Goal: Navigation & Orientation: Find specific page/section

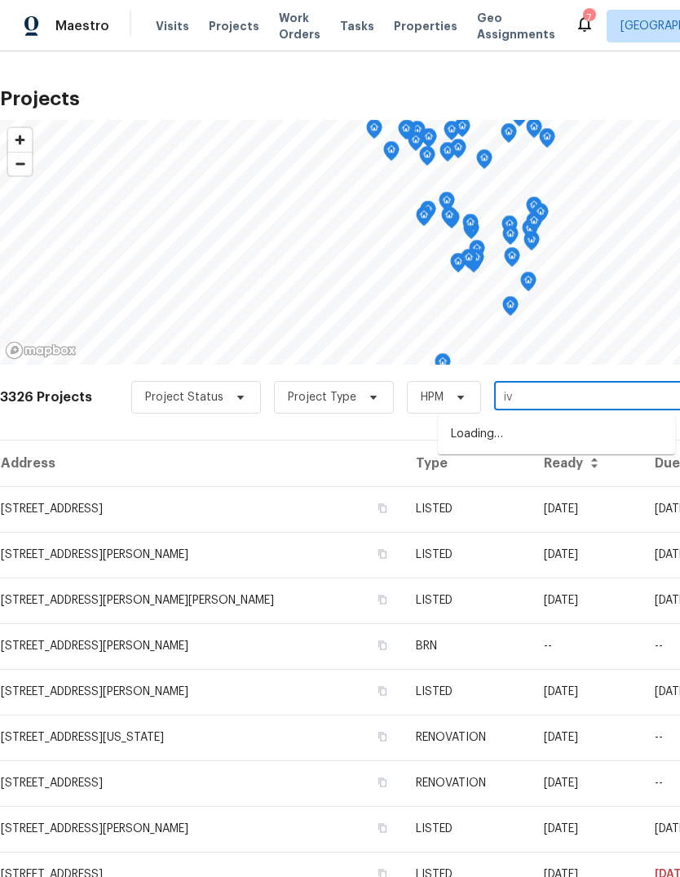
type input "ivy"
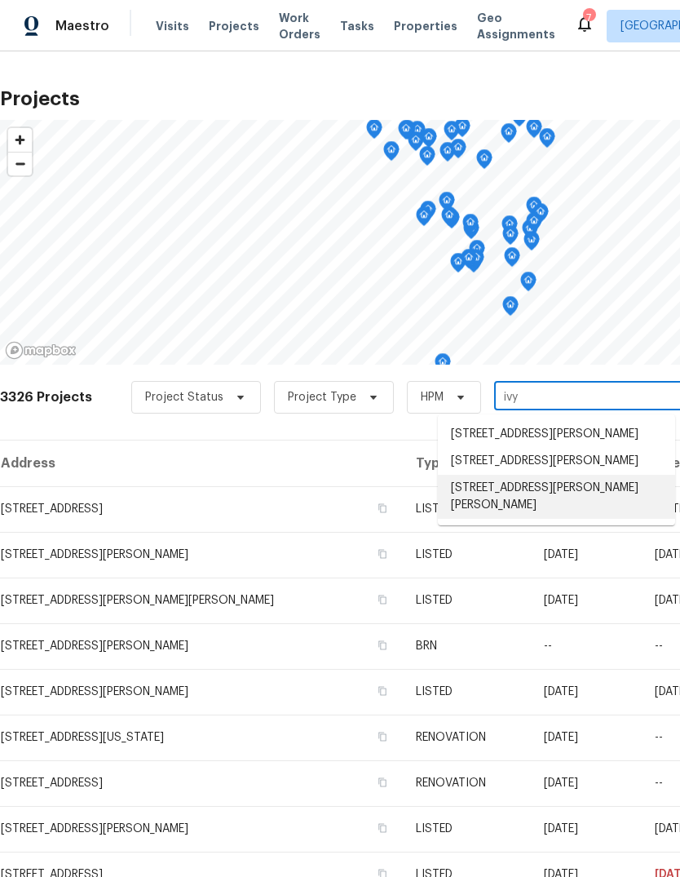
click at [590, 499] on li "11525 Ivy Green Dr, Bridgeton, MO 63044" at bounding box center [556, 497] width 237 height 44
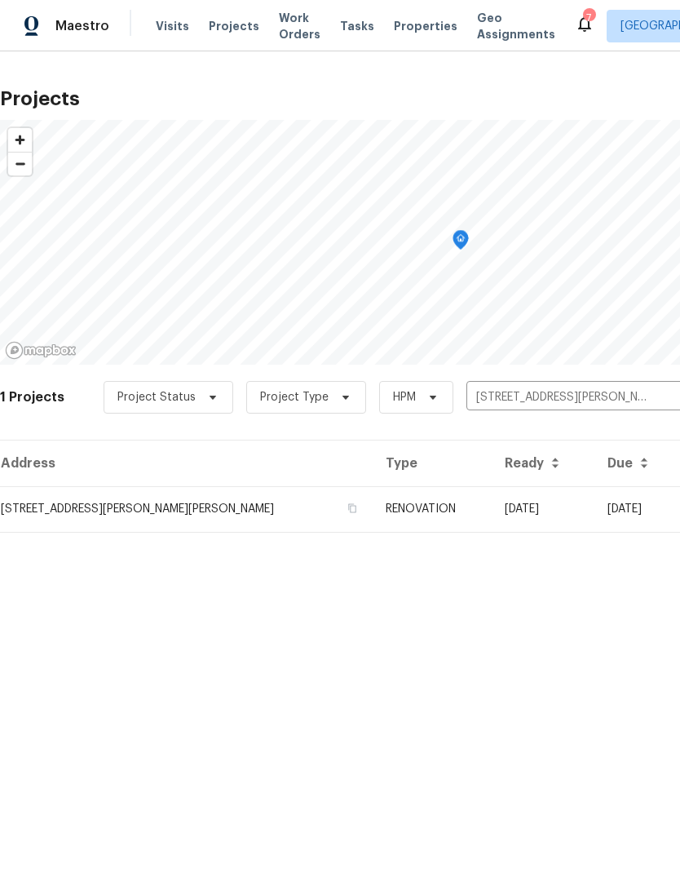
click at [514, 512] on td "09/05/25" at bounding box center [543, 509] width 103 height 46
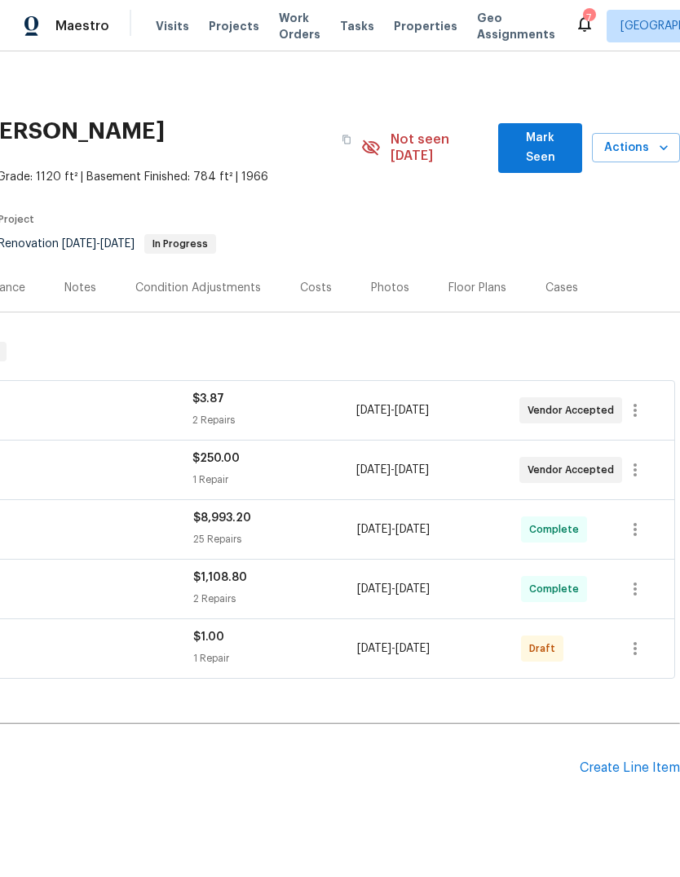
click at [567, 138] on span "Mark Seen" at bounding box center [541, 148] width 58 height 40
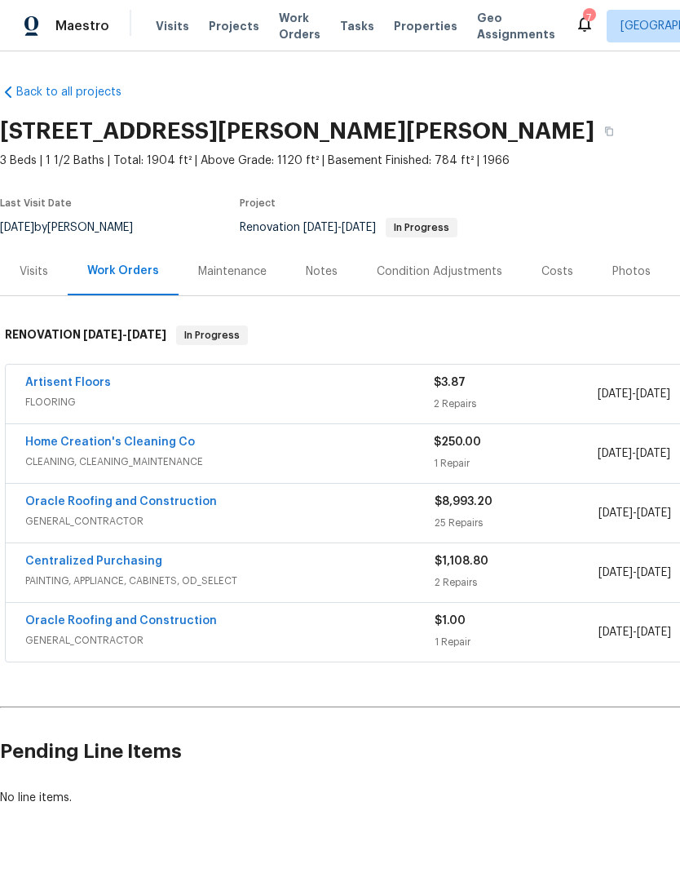
click at [324, 278] on div "Notes" at bounding box center [322, 272] width 32 height 16
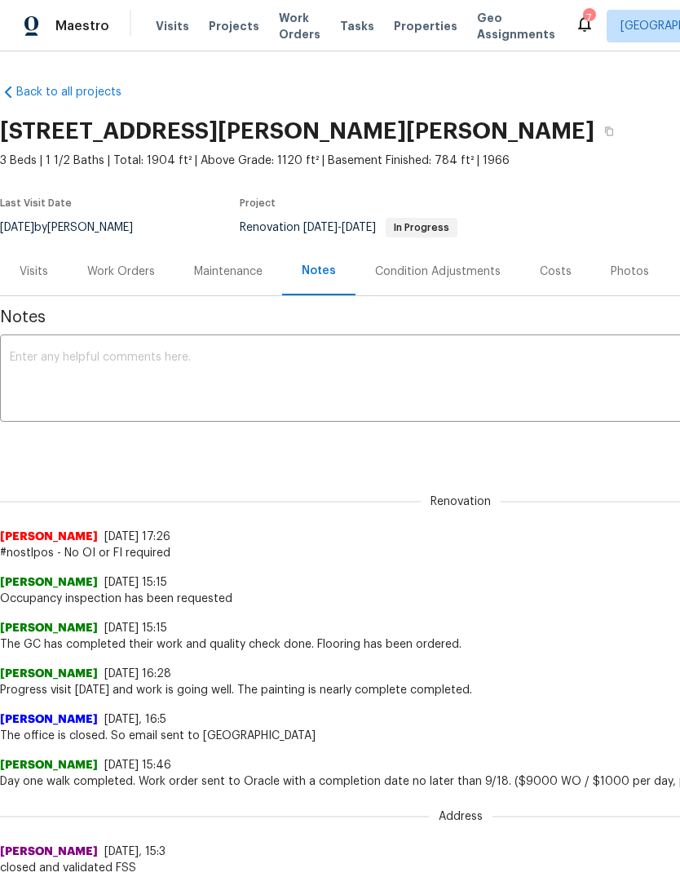
click at [127, 279] on div "Work Orders" at bounding box center [121, 272] width 68 height 16
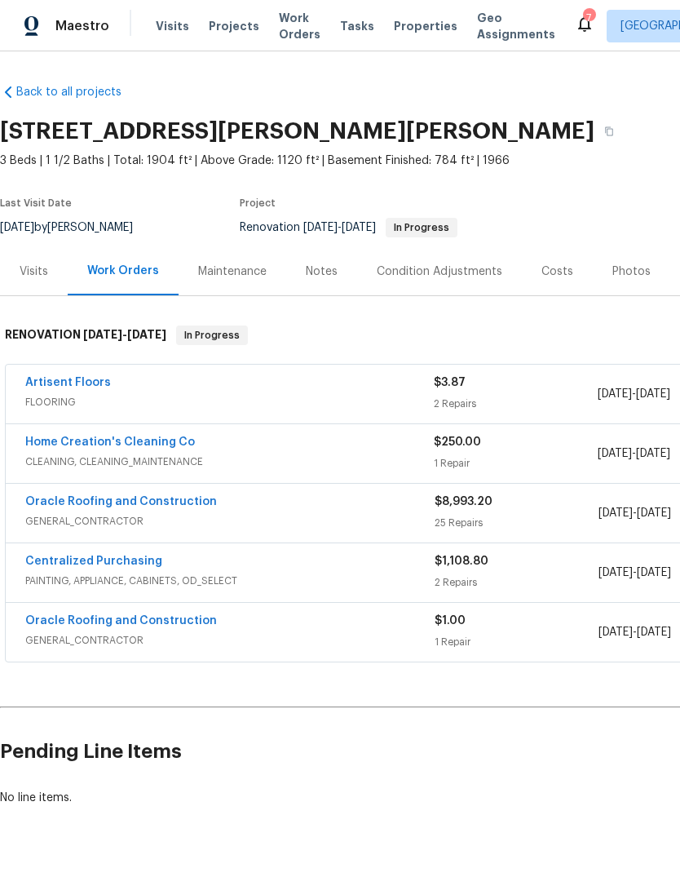
click at [171, 445] on link "Home Creation's Cleaning Co" at bounding box center [110, 441] width 170 height 11
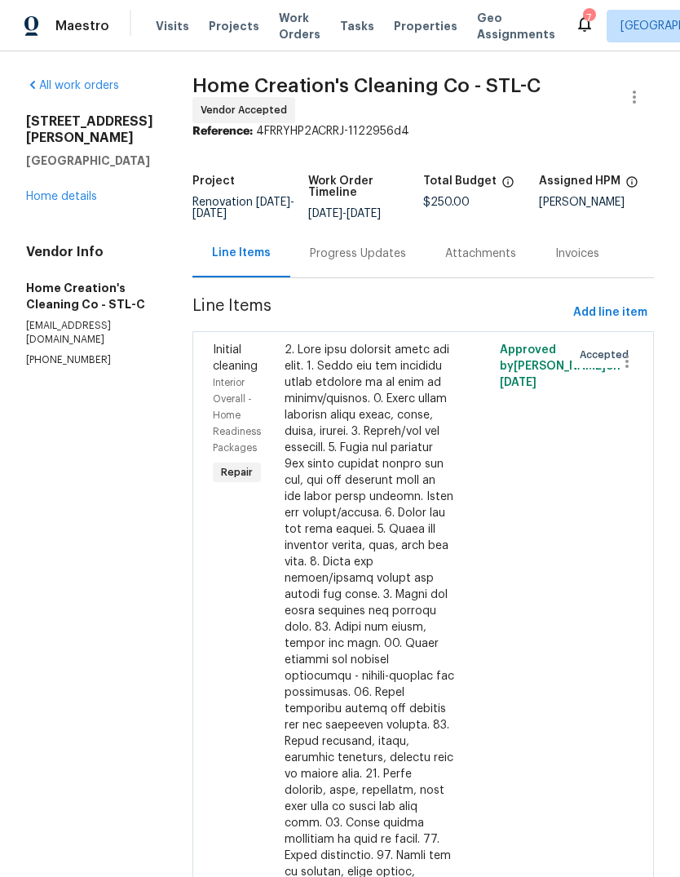
click at [379, 256] on div "Progress Updates" at bounding box center [358, 254] width 96 height 16
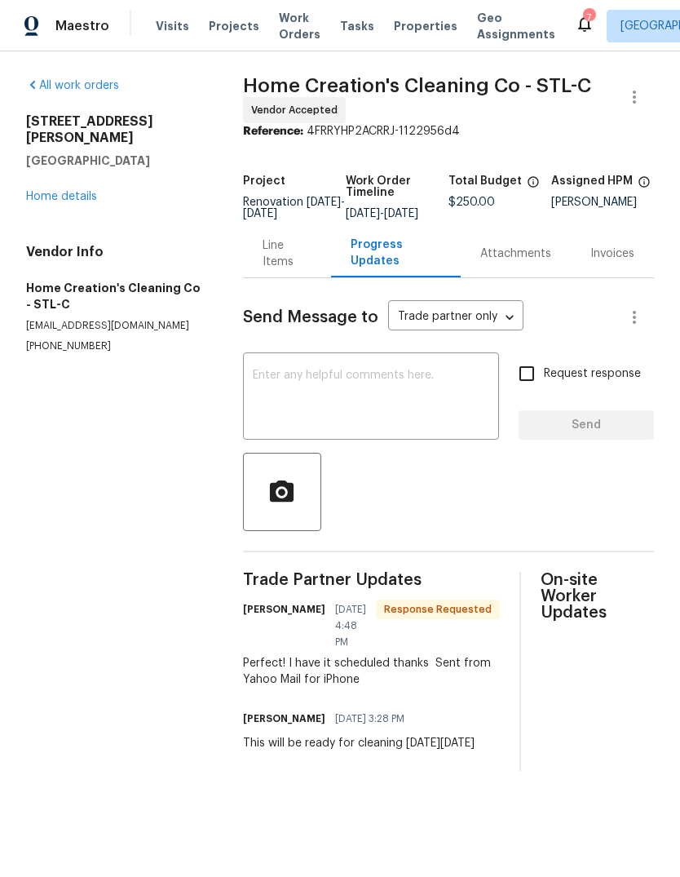
click at [82, 191] on link "Home details" at bounding box center [61, 196] width 71 height 11
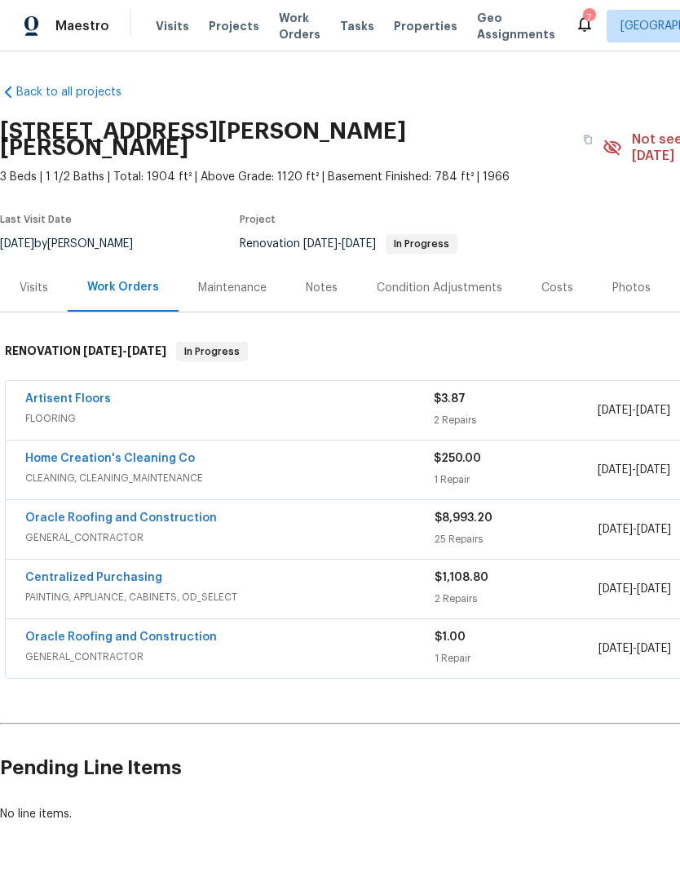
click at [95, 393] on link "Artisent Floors" at bounding box center [68, 398] width 86 height 11
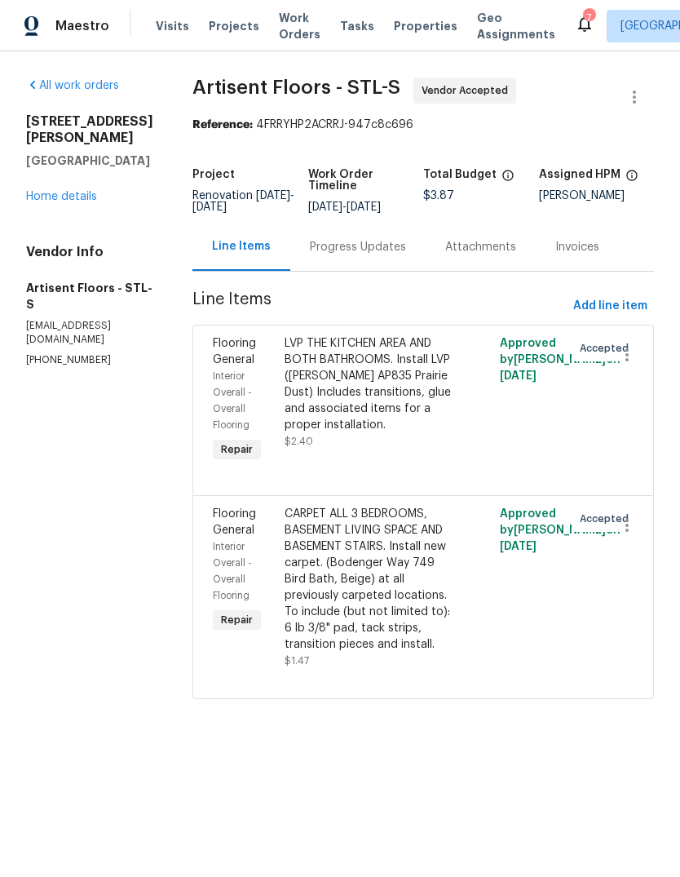
click at [94, 191] on link "Home details" at bounding box center [61, 196] width 71 height 11
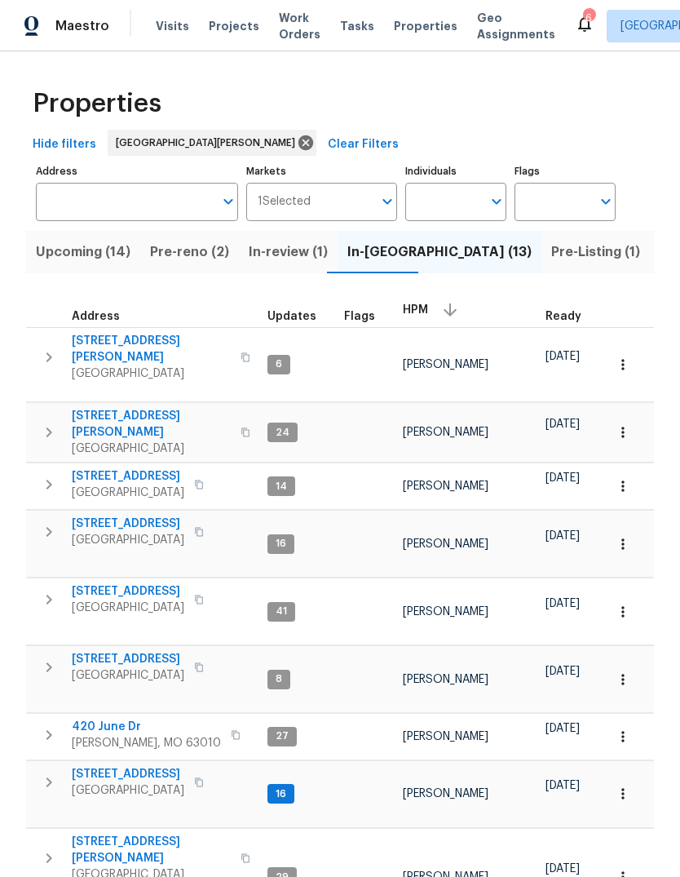
scroll to position [13, 1]
click at [269, 867] on div "29" at bounding box center [282, 877] width 29 height 20
click at [422, 828] on td "[PERSON_NAME]" at bounding box center [467, 877] width 143 height 98
click at [281, 870] on span "29" at bounding box center [282, 877] width 26 height 14
click at [104, 834] on span "4642 Theiss Rd" at bounding box center [151, 850] width 159 height 33
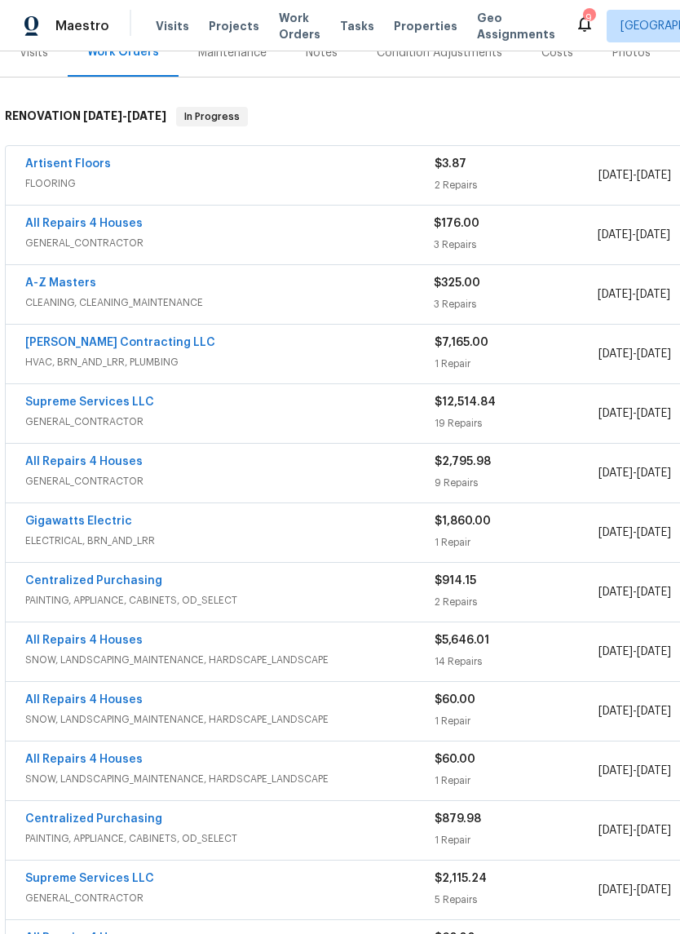
scroll to position [217, 0]
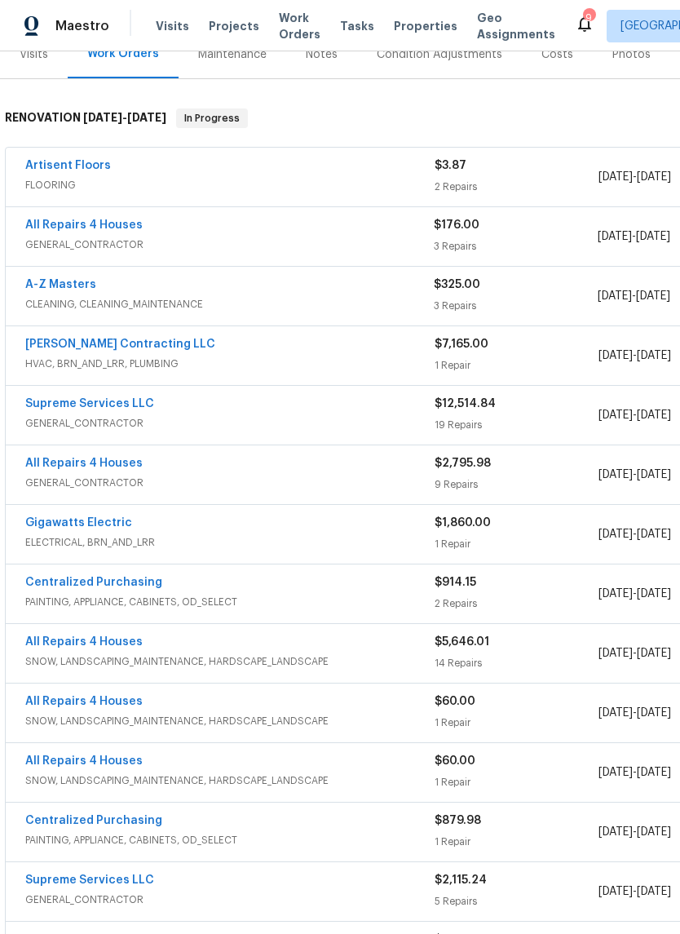
click at [46, 289] on link "A-Z Masters" at bounding box center [60, 284] width 71 height 11
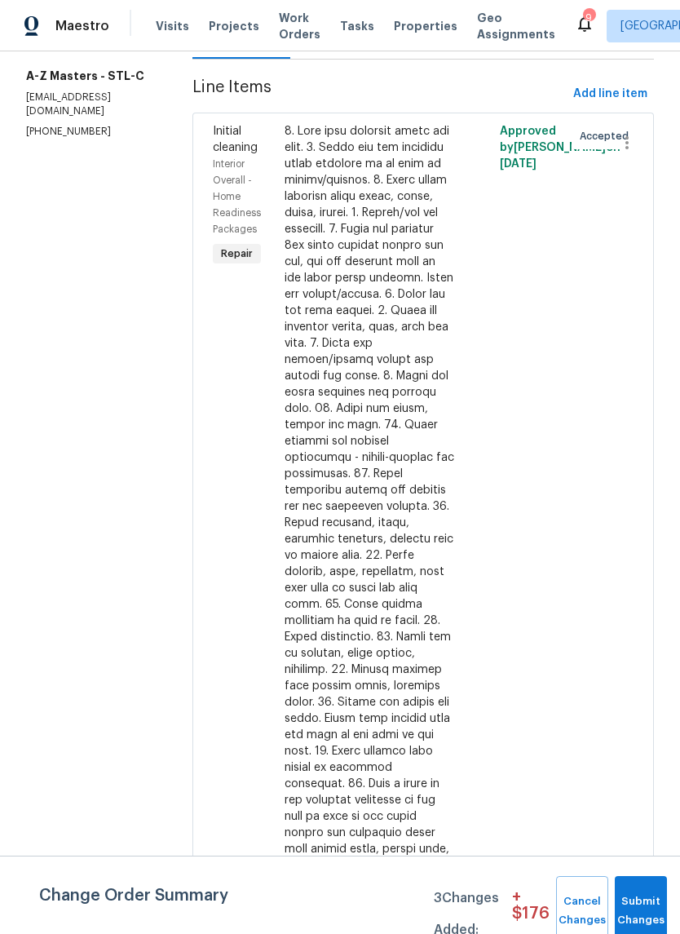
click at [215, 246] on span "Repair" at bounding box center [237, 254] width 45 height 16
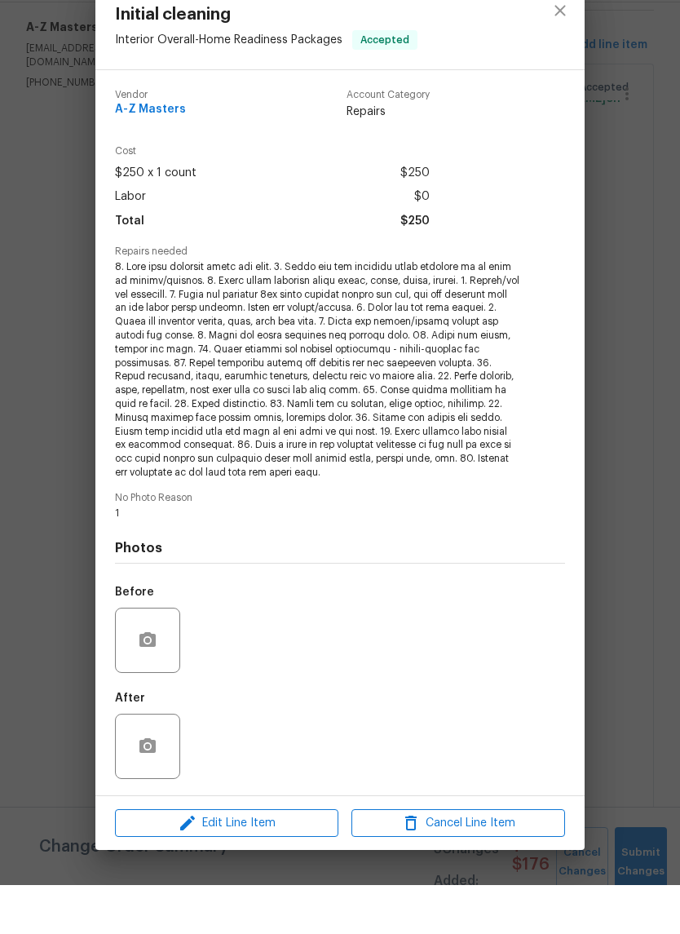
scroll to position [40, 0]
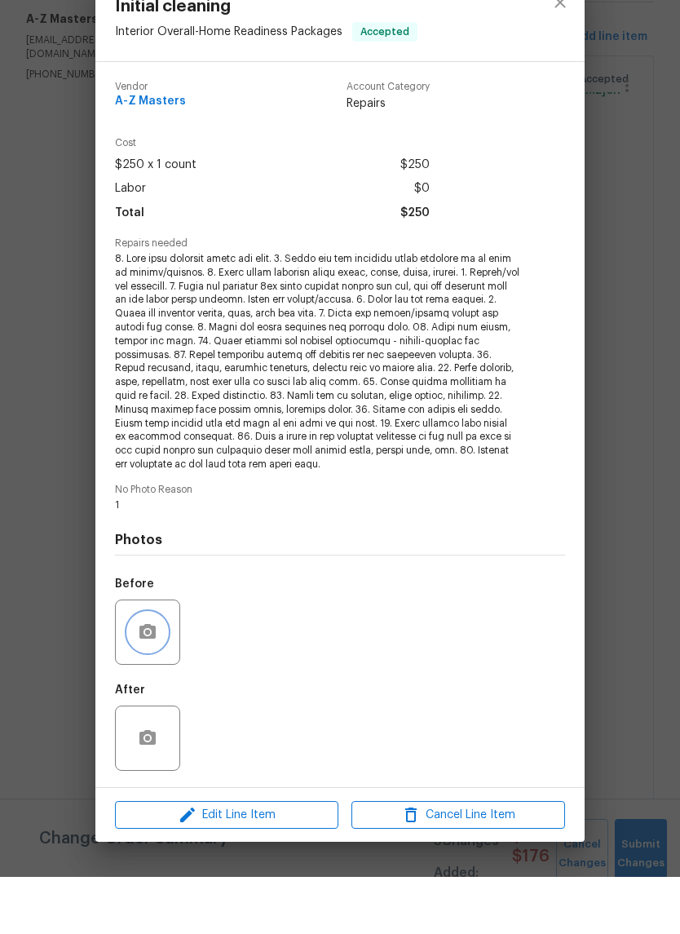
click at [135, 670] on button "button" at bounding box center [147, 689] width 39 height 39
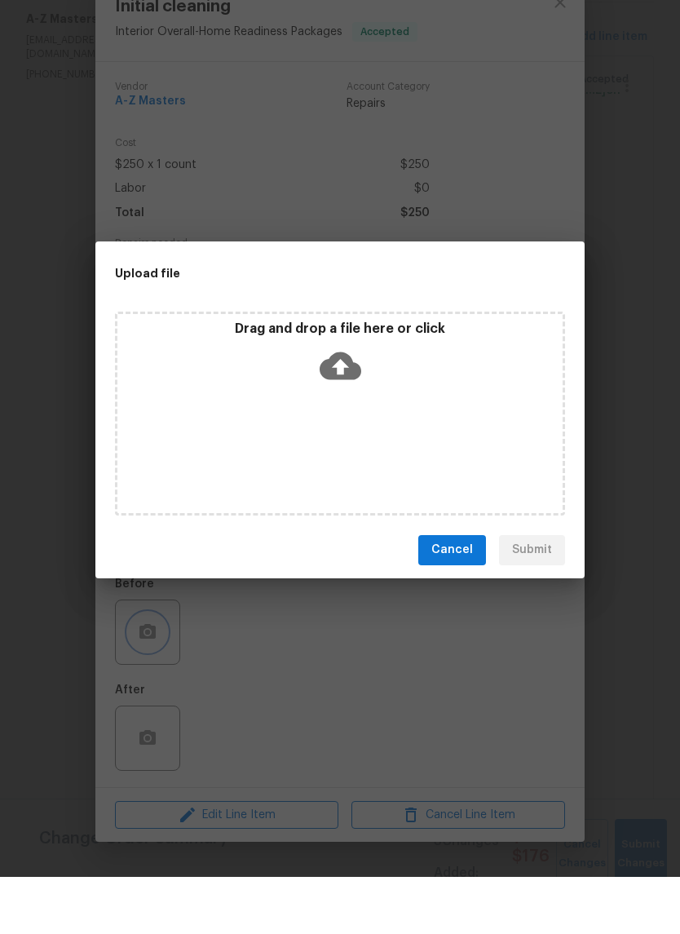
click at [287, 693] on div "Upload file Drag and drop a file here or click Cancel Submit" at bounding box center [340, 467] width 680 height 934
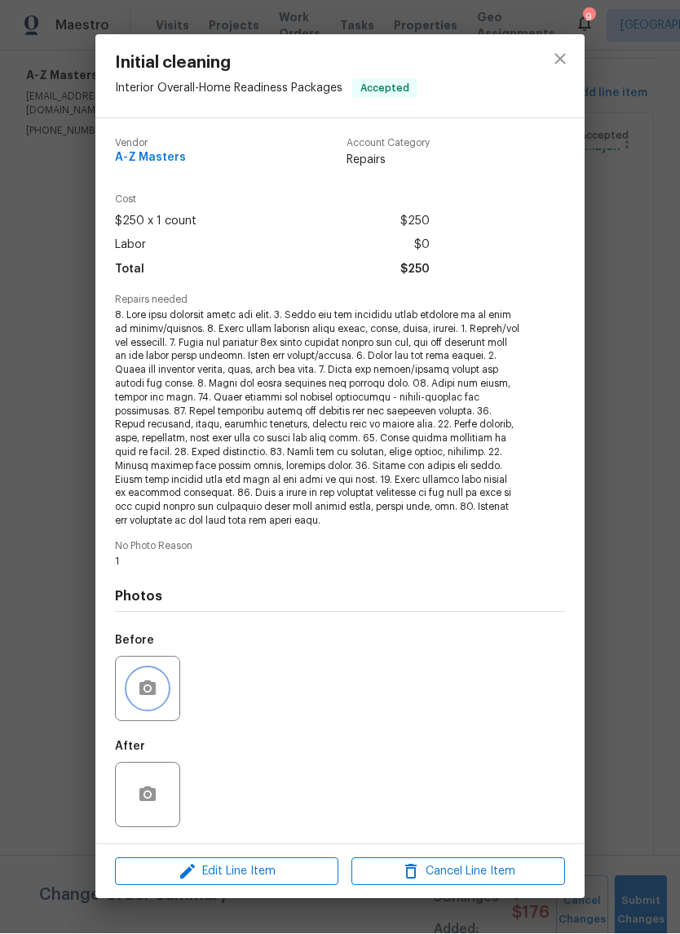
scroll to position [0, 0]
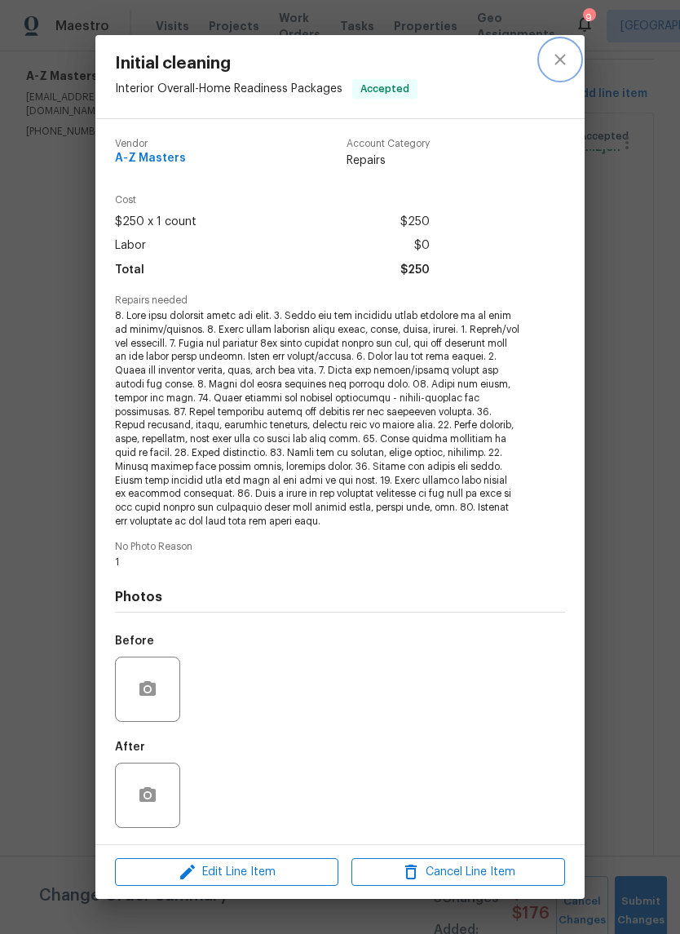
click at [560, 55] on icon "close" at bounding box center [561, 60] width 20 height 20
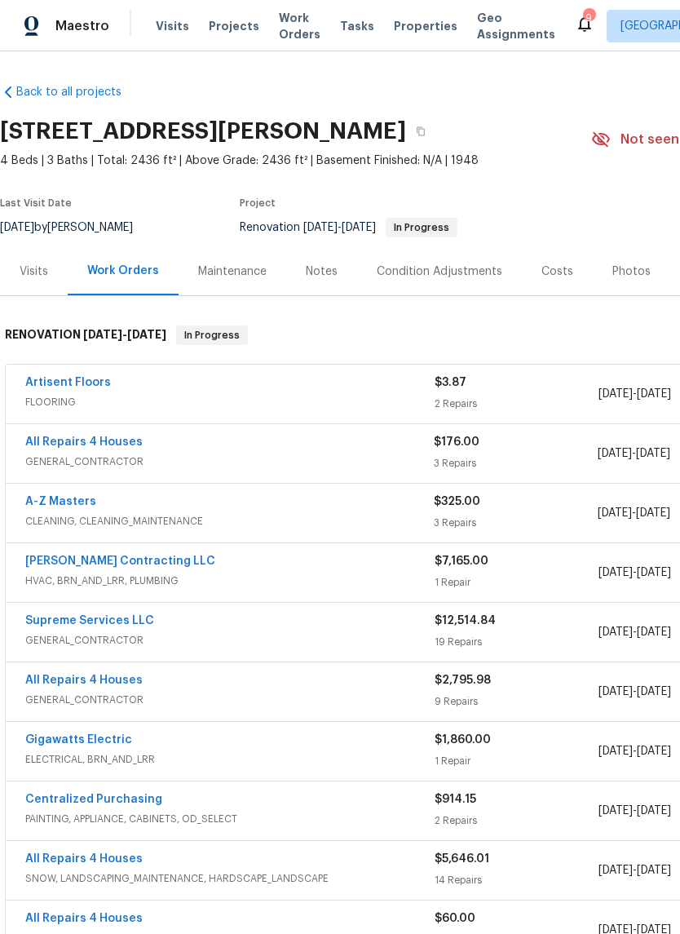
click at [38, 255] on div "Visits" at bounding box center [34, 271] width 68 height 48
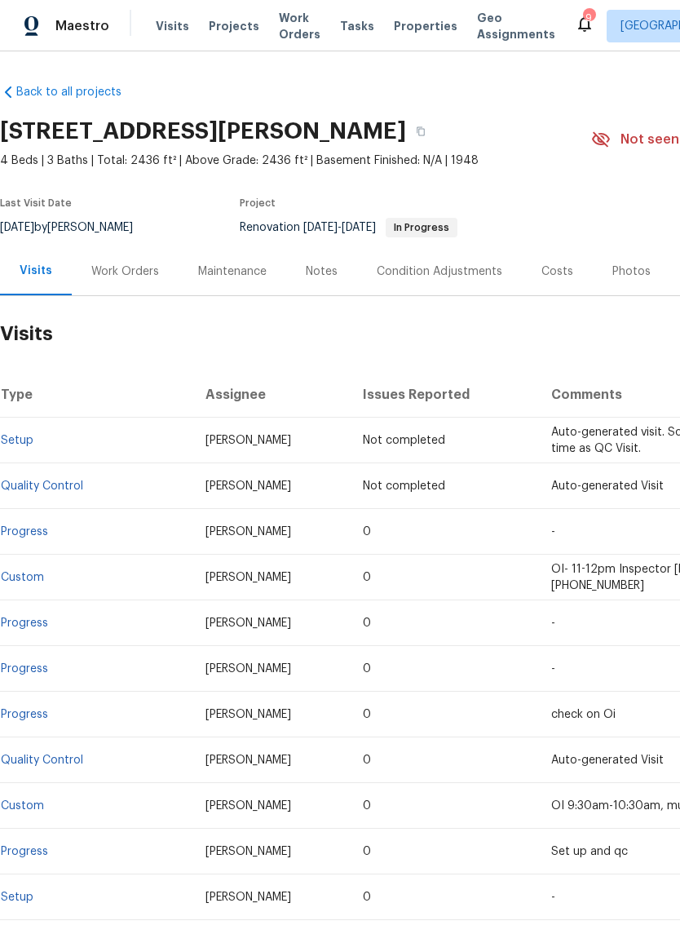
click at [228, 11] on div "Visits Projects Work Orders Tasks Properties Geo Assignments" at bounding box center [365, 26] width 419 height 33
click at [239, 19] on span "Projects" at bounding box center [234, 26] width 51 height 16
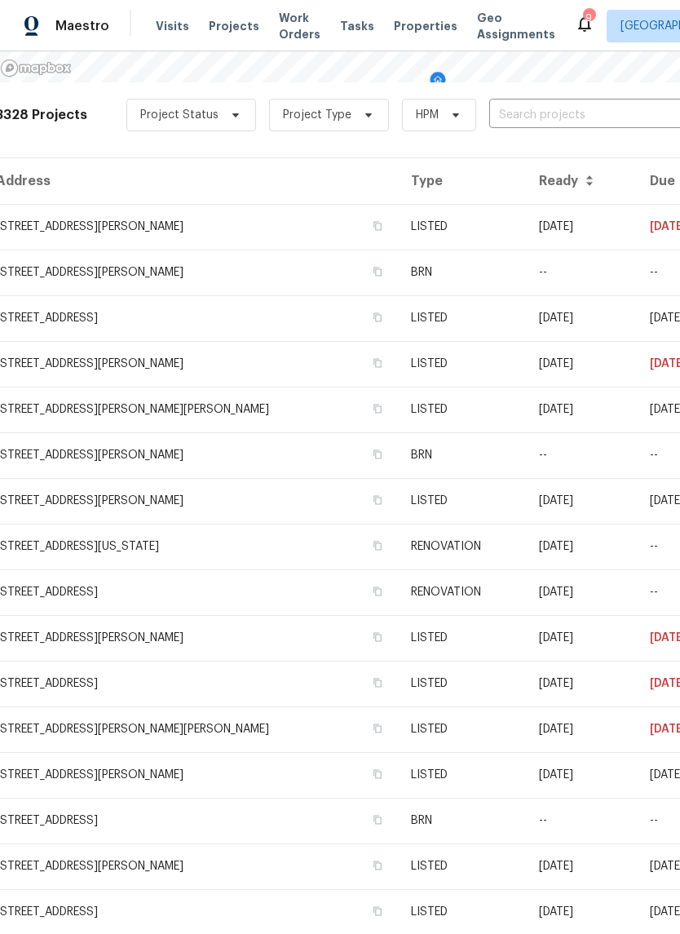
scroll to position [281, 6]
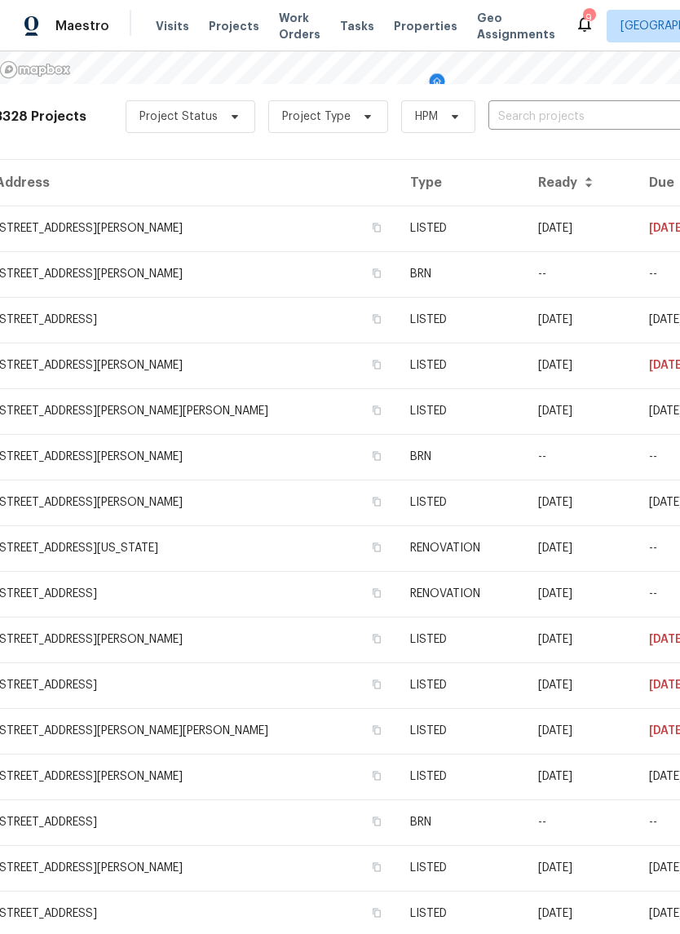
click at [53, 717] on td "12 Wallach Dr, Fenton, MO 63026" at bounding box center [195, 731] width 403 height 46
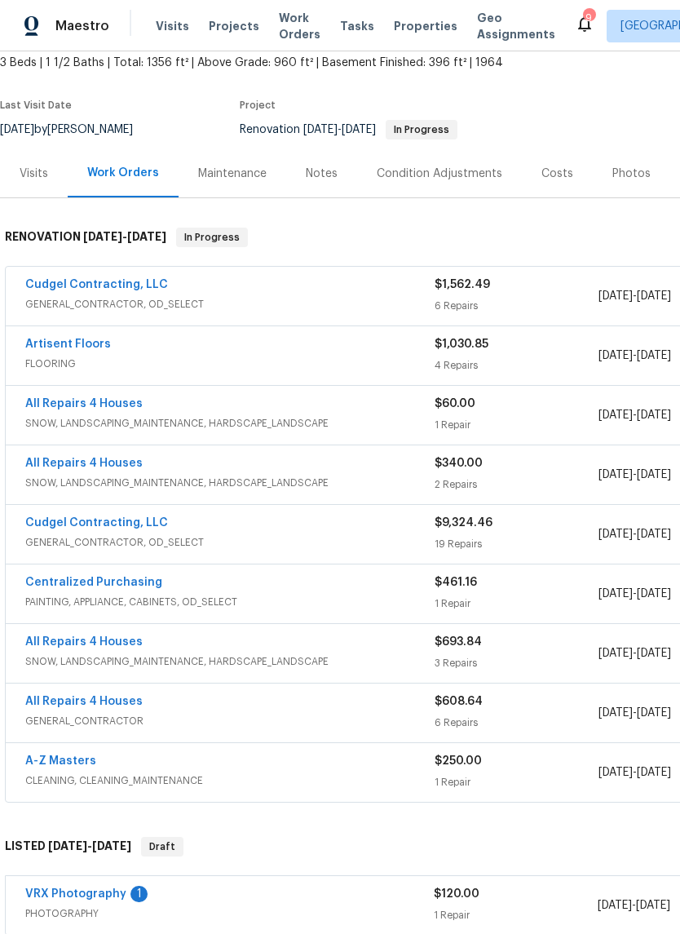
scroll to position [113, 0]
click at [59, 756] on link "A-Z Masters" at bounding box center [60, 761] width 71 height 11
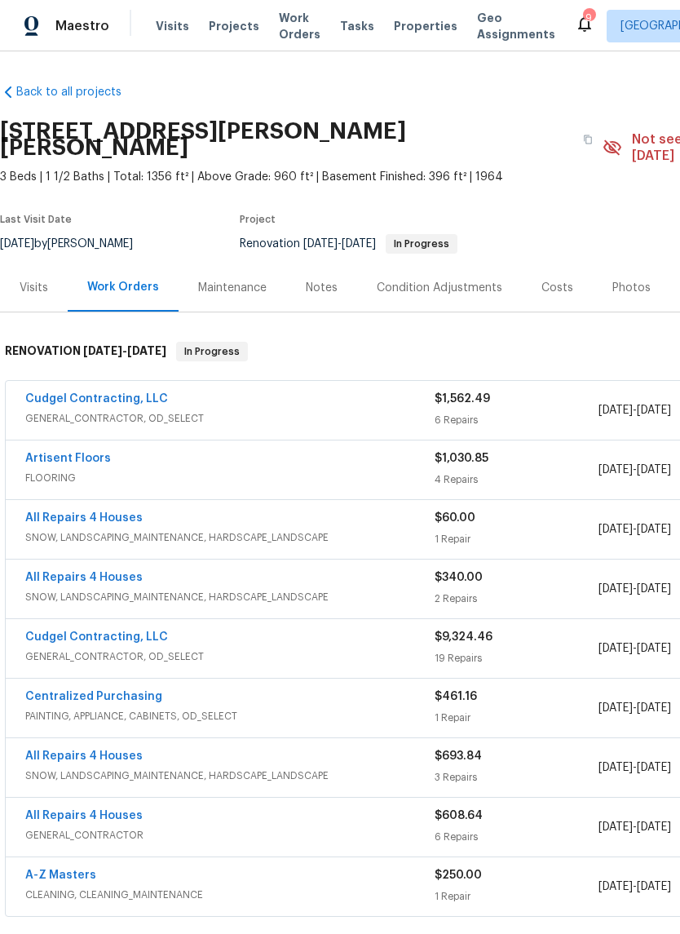
click at [232, 20] on span "Projects" at bounding box center [234, 26] width 51 height 16
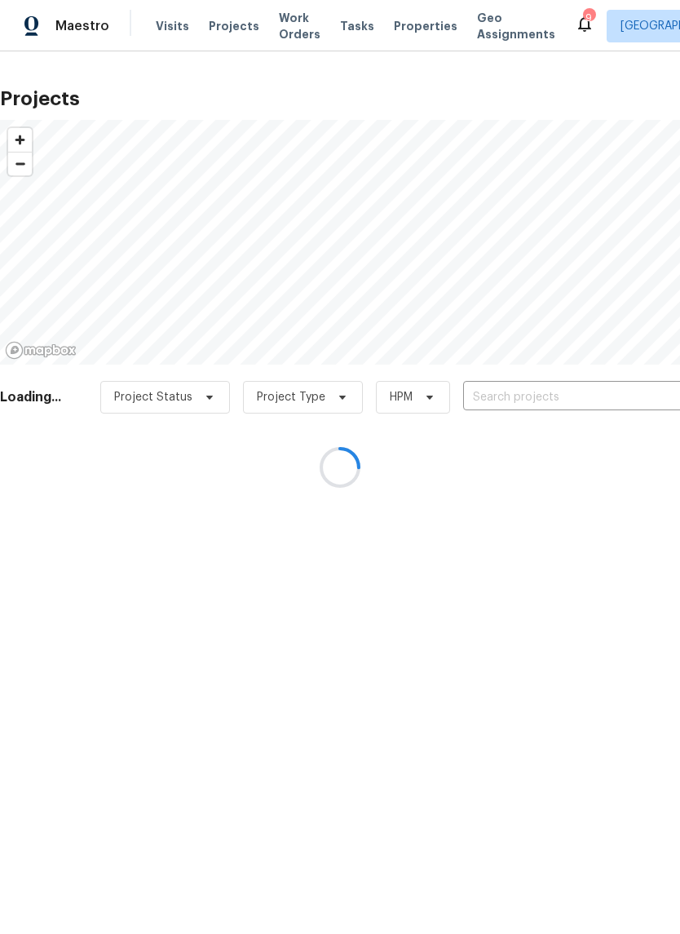
click at [423, 29] on div at bounding box center [340, 467] width 680 height 934
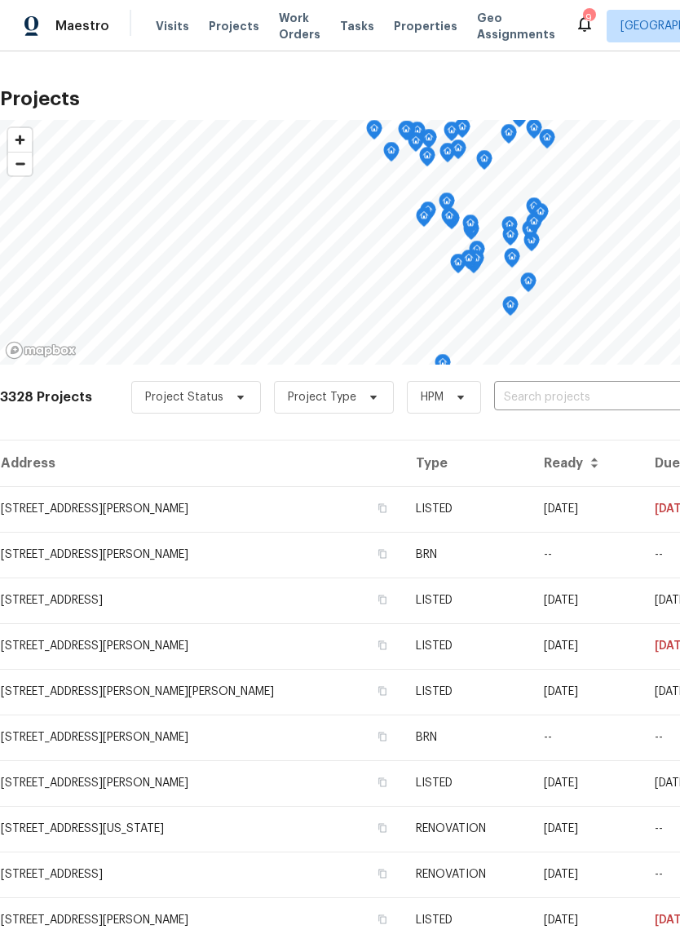
click at [404, 27] on span "Properties" at bounding box center [426, 26] width 64 height 16
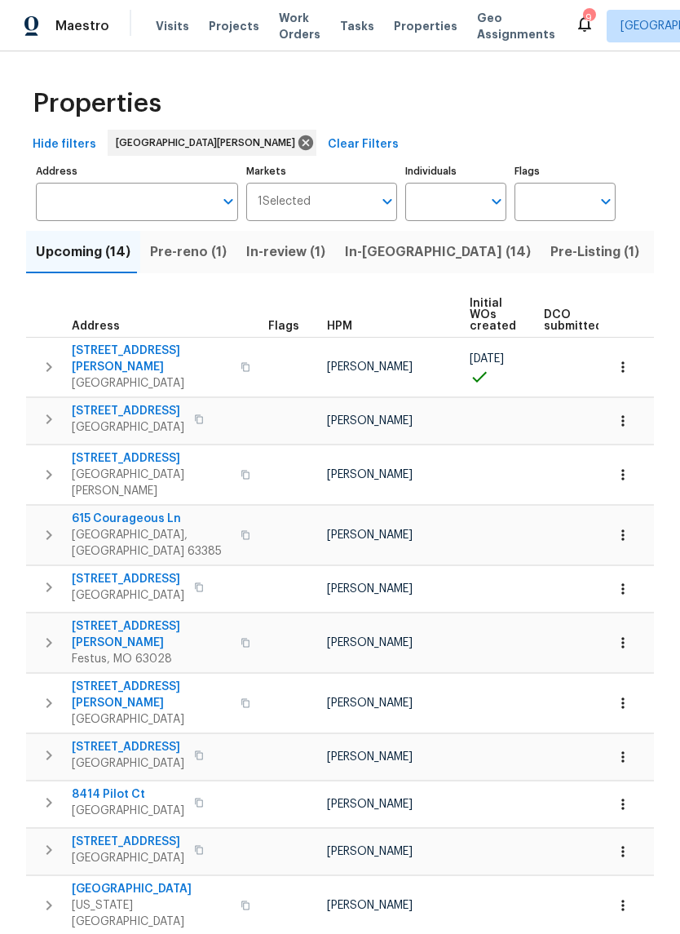
click at [210, 193] on input "Address" at bounding box center [125, 202] width 178 height 38
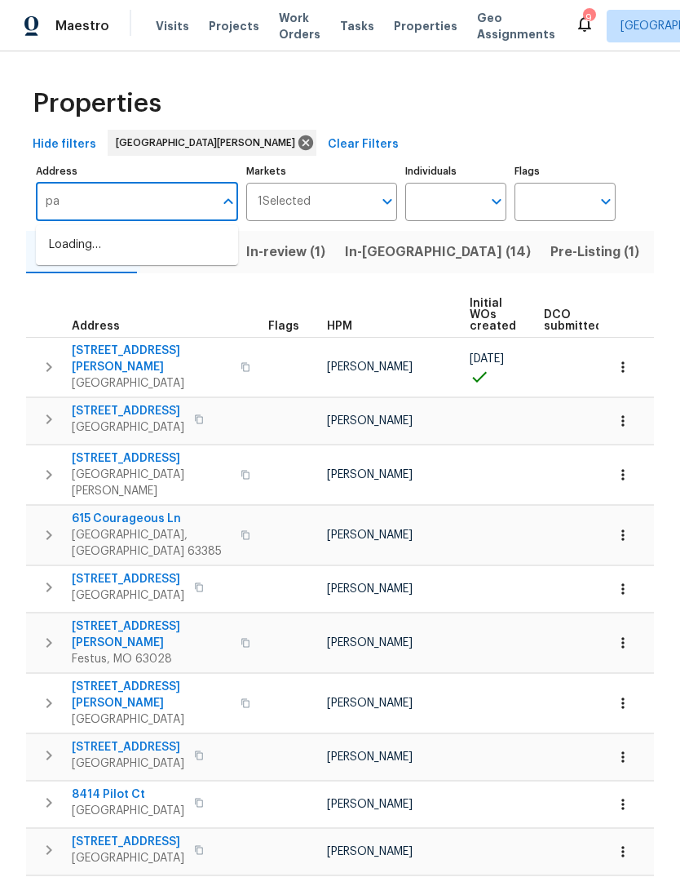
type input "p"
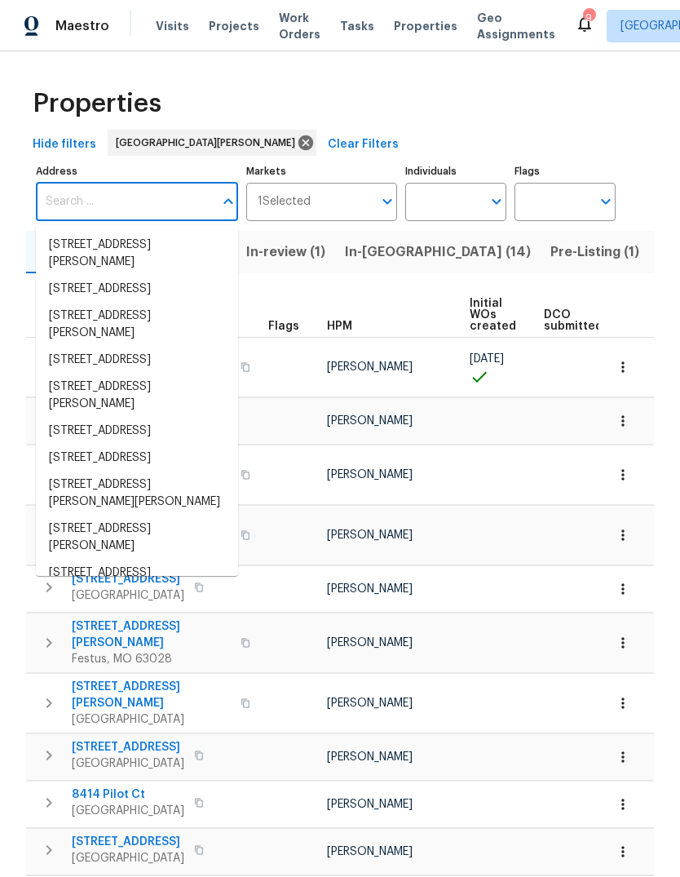
click at [209, 26] on span "Projects" at bounding box center [234, 26] width 51 height 16
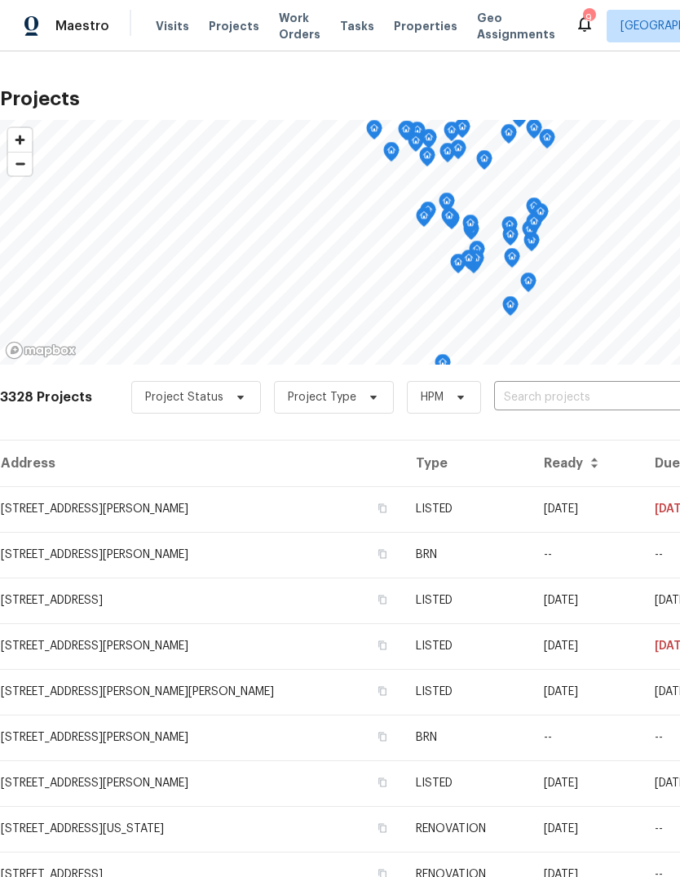
click at [416, 23] on span "Properties" at bounding box center [426, 26] width 64 height 16
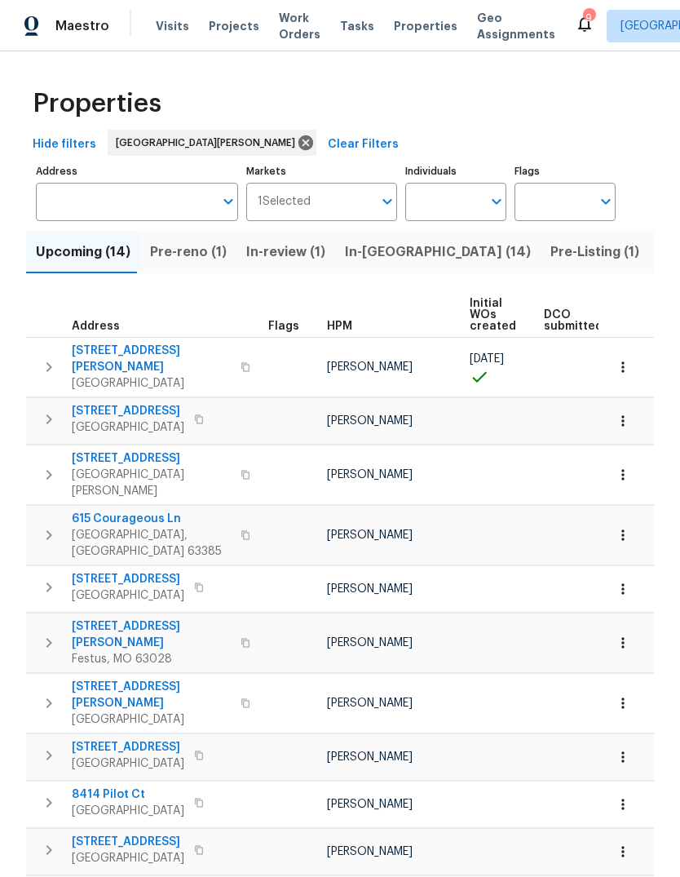
click at [187, 242] on span "Pre-reno (1)" at bounding box center [188, 252] width 77 height 23
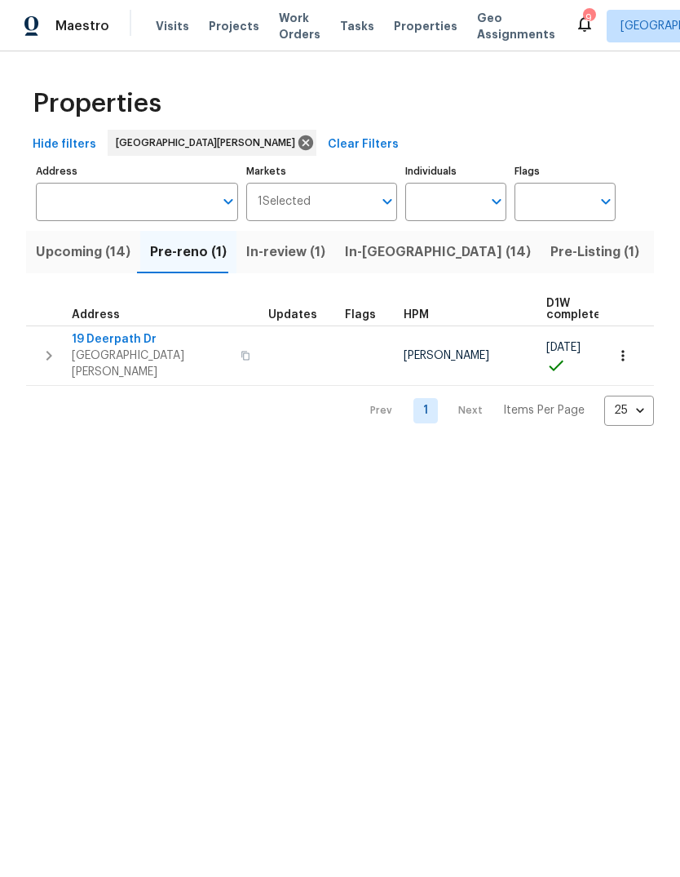
click at [91, 339] on span "19 Deerpath Dr" at bounding box center [151, 339] width 159 height 16
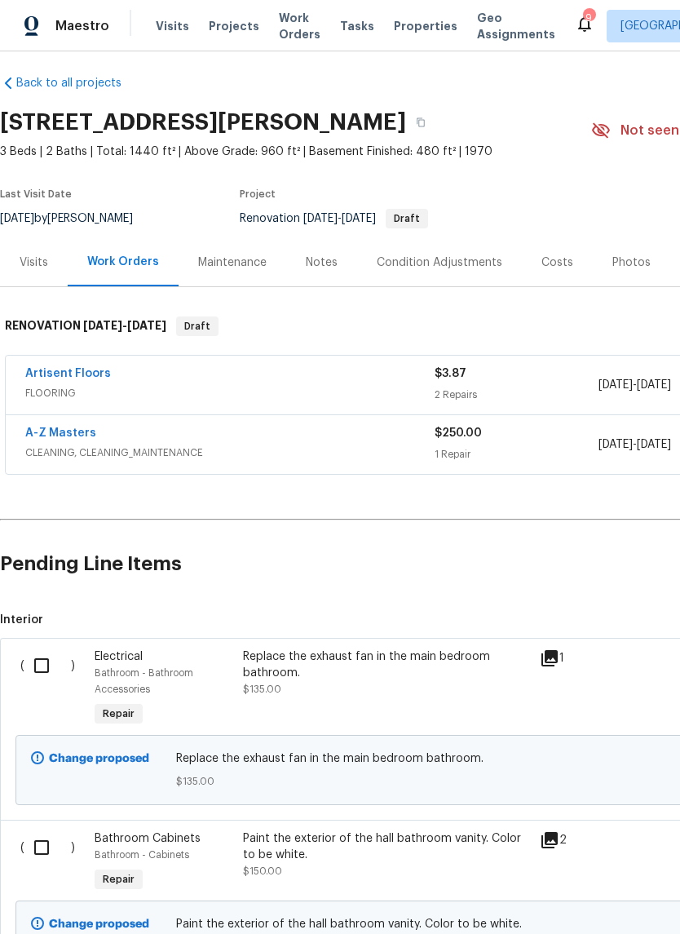
scroll to position [8, 0]
click at [228, 254] on div "Maintenance" at bounding box center [233, 263] width 108 height 48
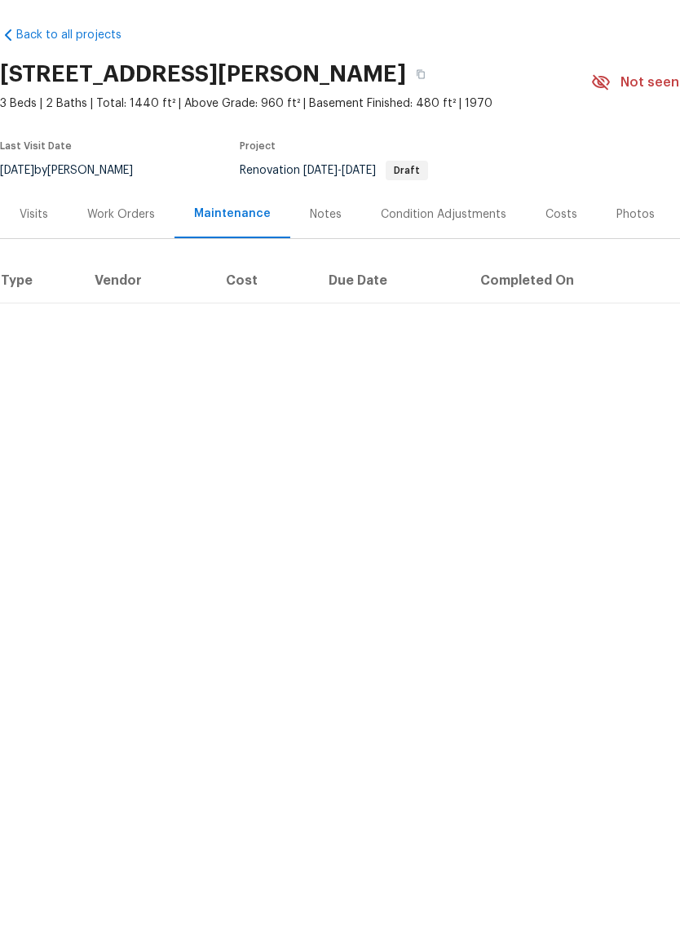
click at [335, 247] on div "Notes" at bounding box center [325, 271] width 71 height 48
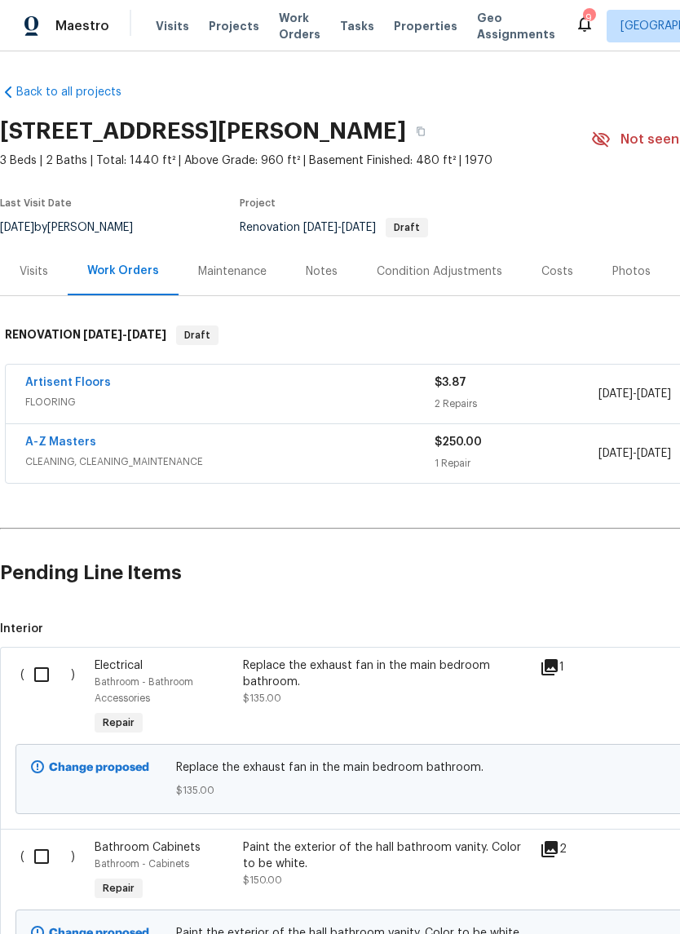
click at [406, 20] on span "Properties" at bounding box center [426, 26] width 64 height 16
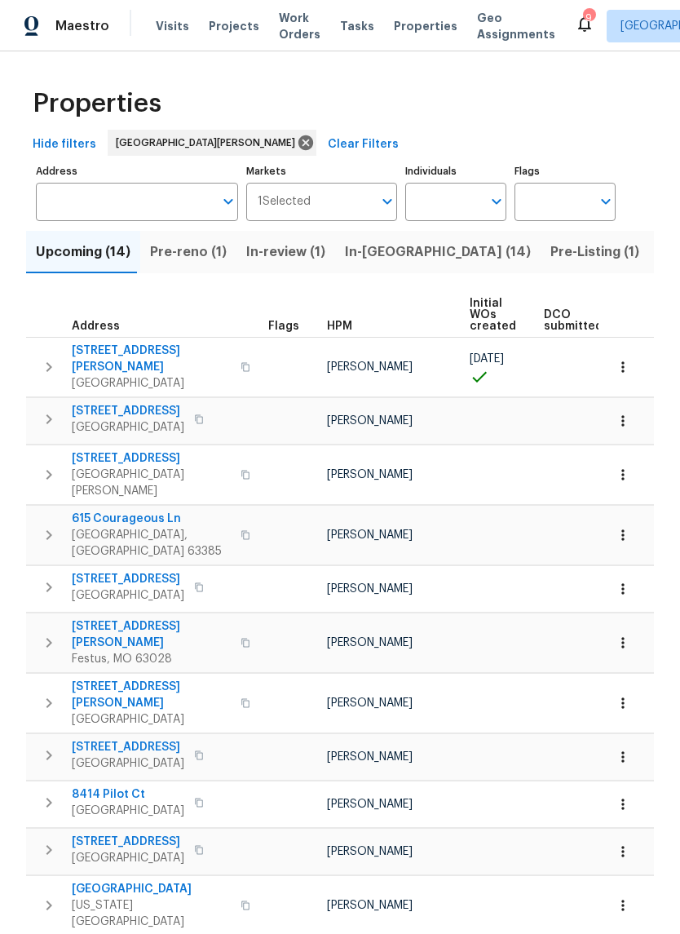
click at [280, 244] on span "In-review (1)" at bounding box center [285, 252] width 79 height 23
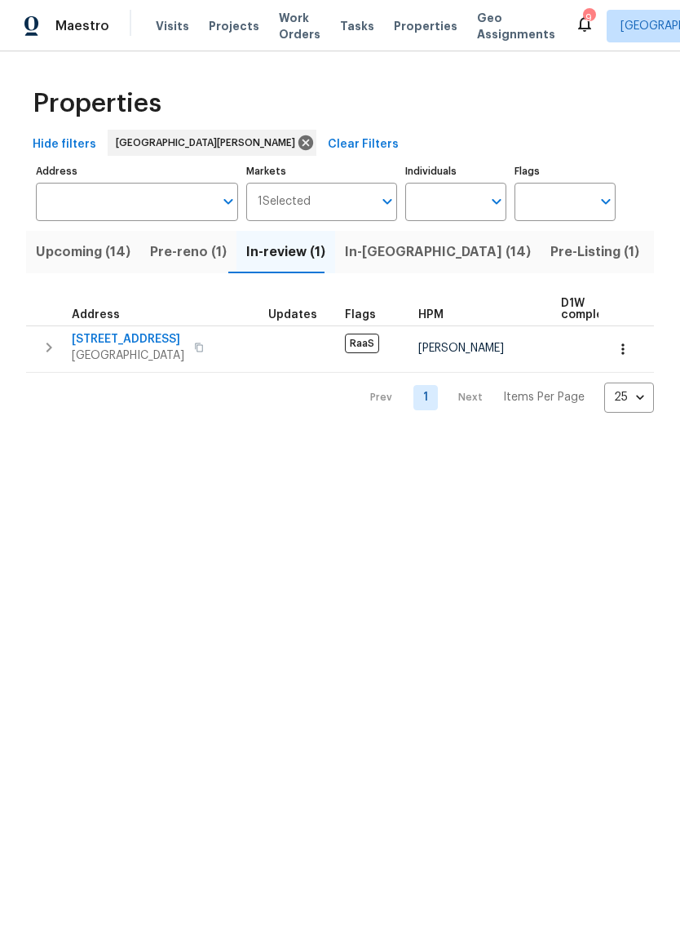
click at [115, 348] on span "5532 Lansdowne Ave" at bounding box center [128, 339] width 113 height 16
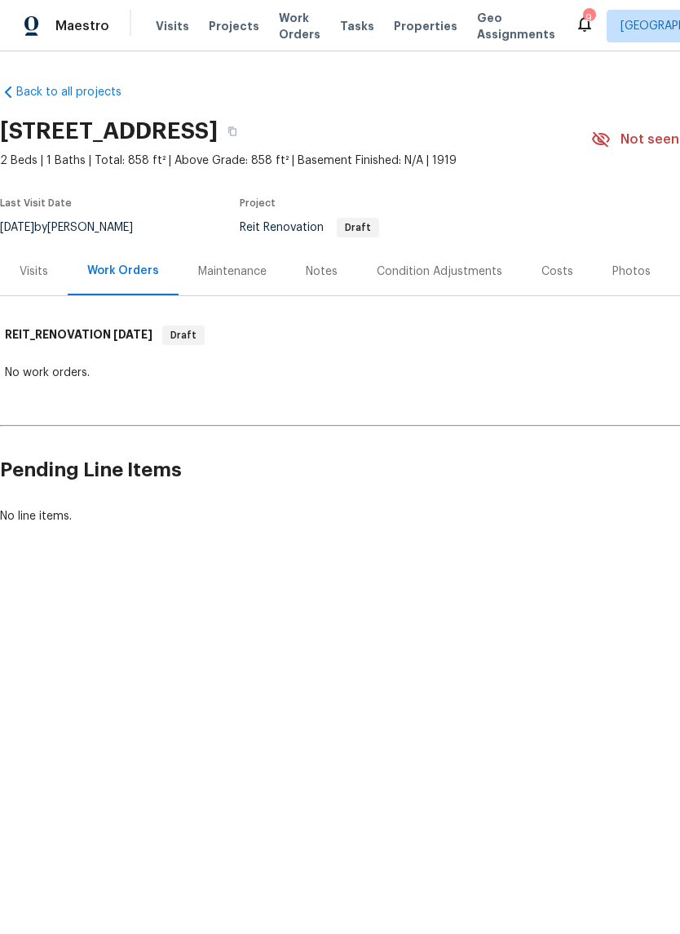
click at [417, 19] on span "Properties" at bounding box center [426, 26] width 64 height 16
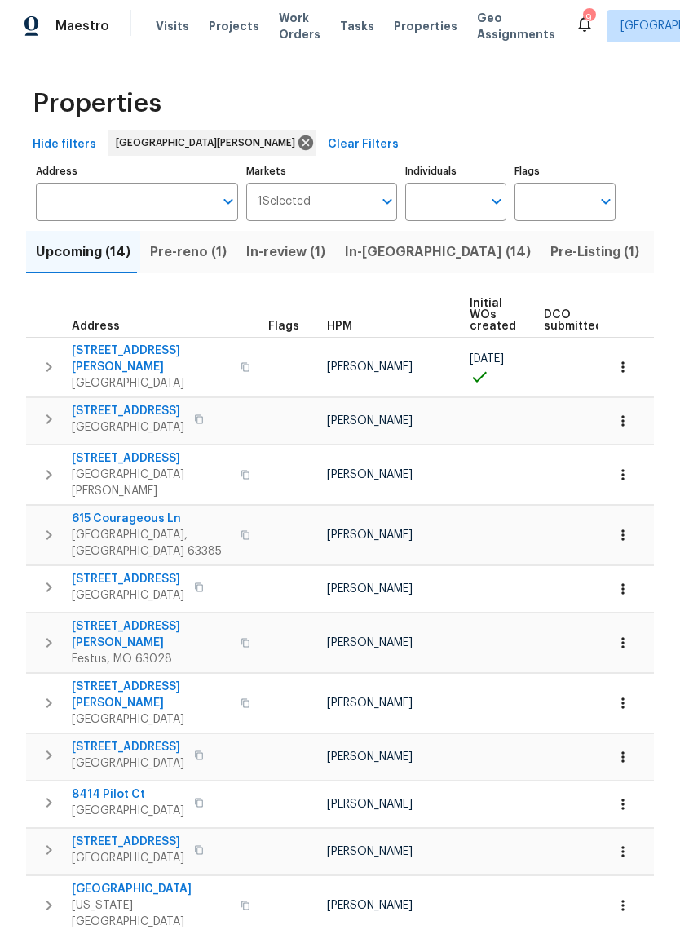
click at [379, 248] on span "In-reno (14)" at bounding box center [438, 252] width 186 height 23
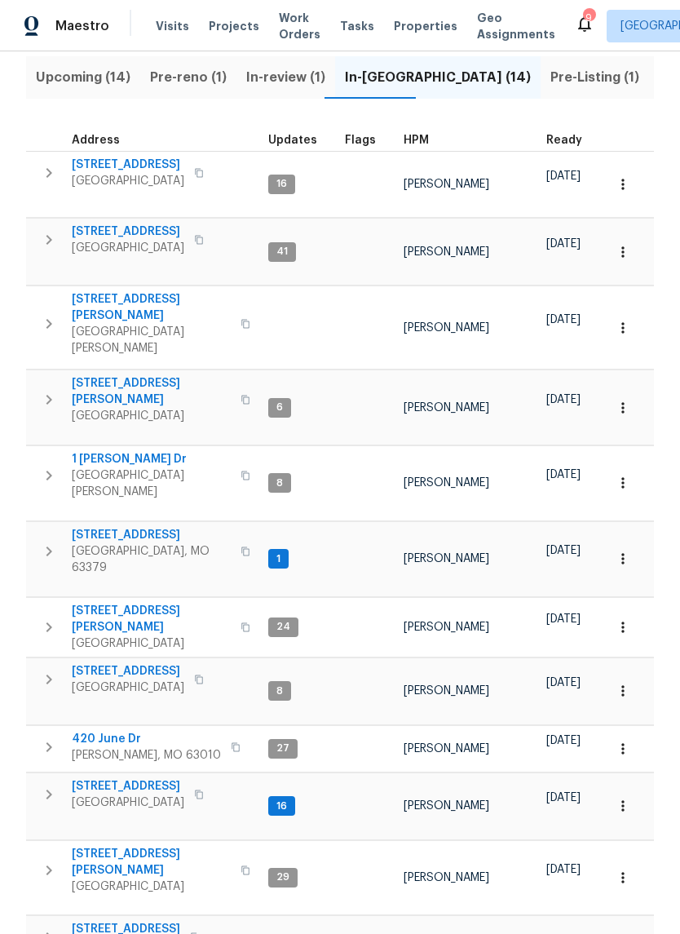
click at [551, 69] on span "Pre-Listing (1)" at bounding box center [595, 77] width 89 height 23
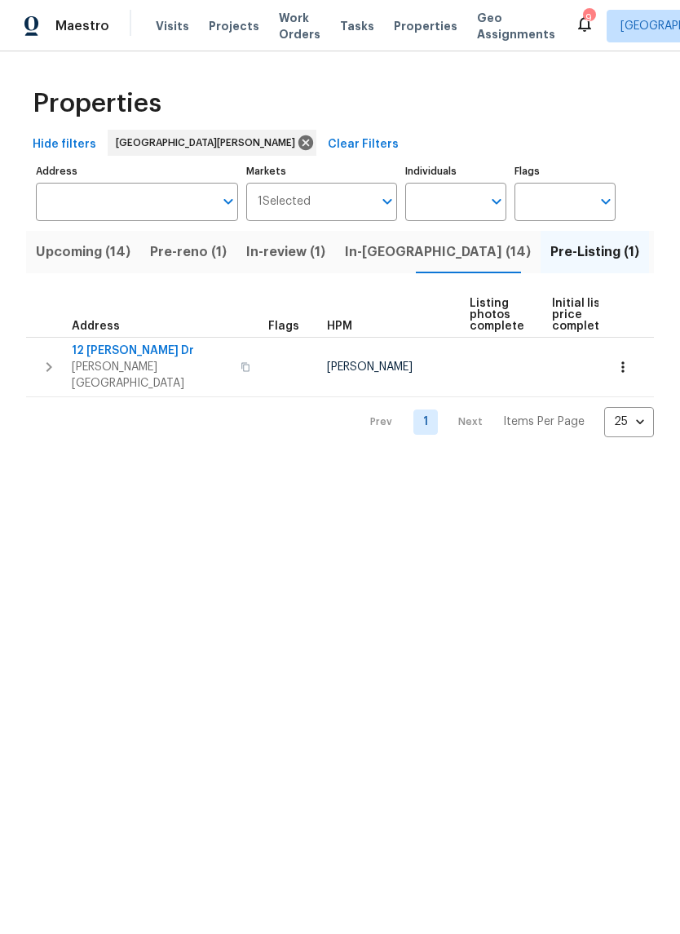
click at [416, 18] on span "Properties" at bounding box center [426, 26] width 64 height 16
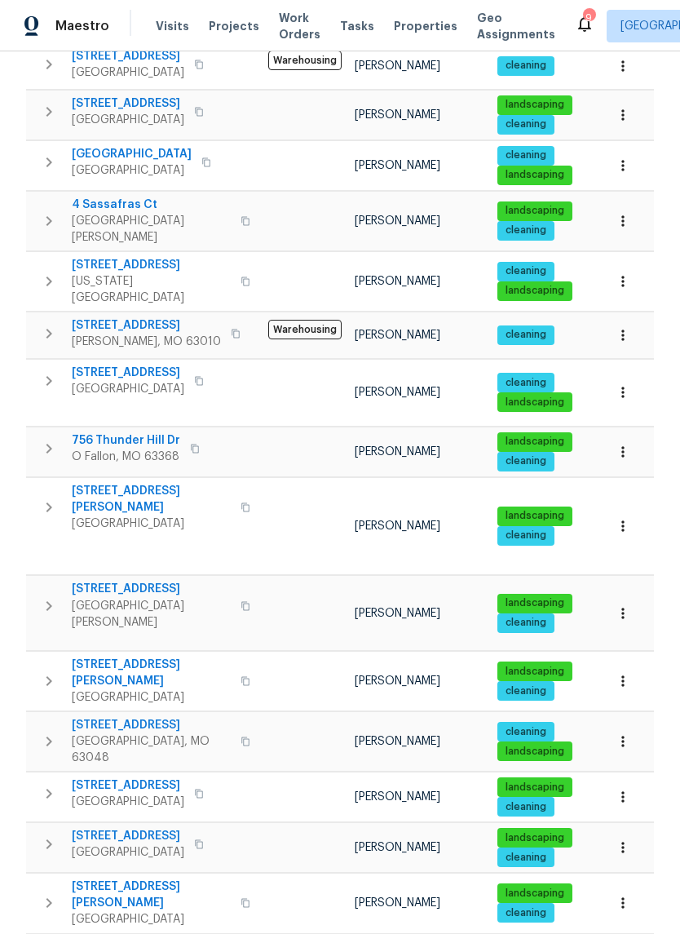
scroll to position [645, 0]
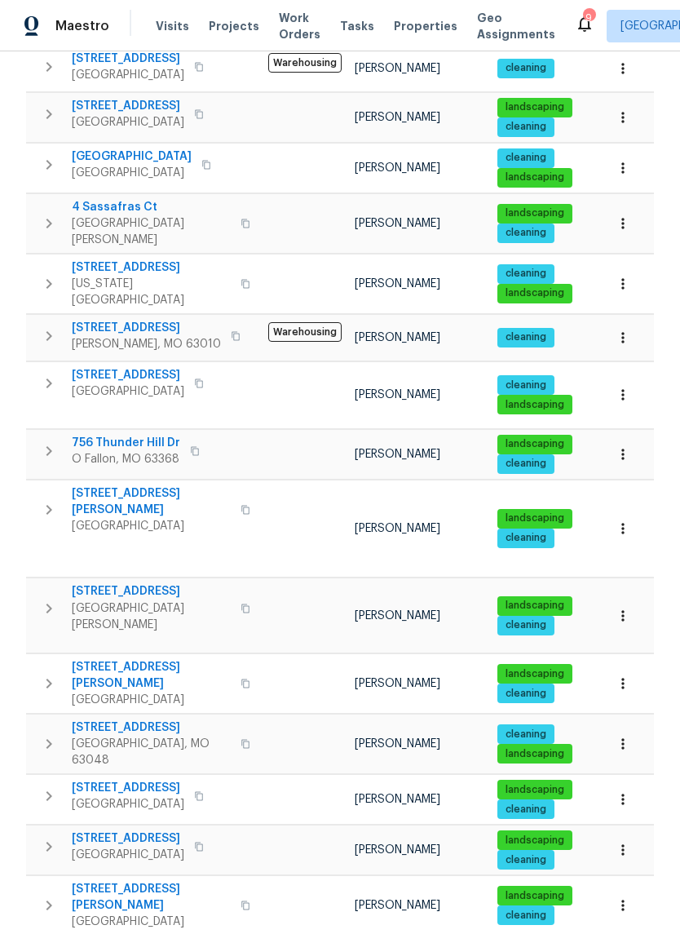
click at [108, 780] on span "109 Wynstay Ave" at bounding box center [128, 788] width 113 height 16
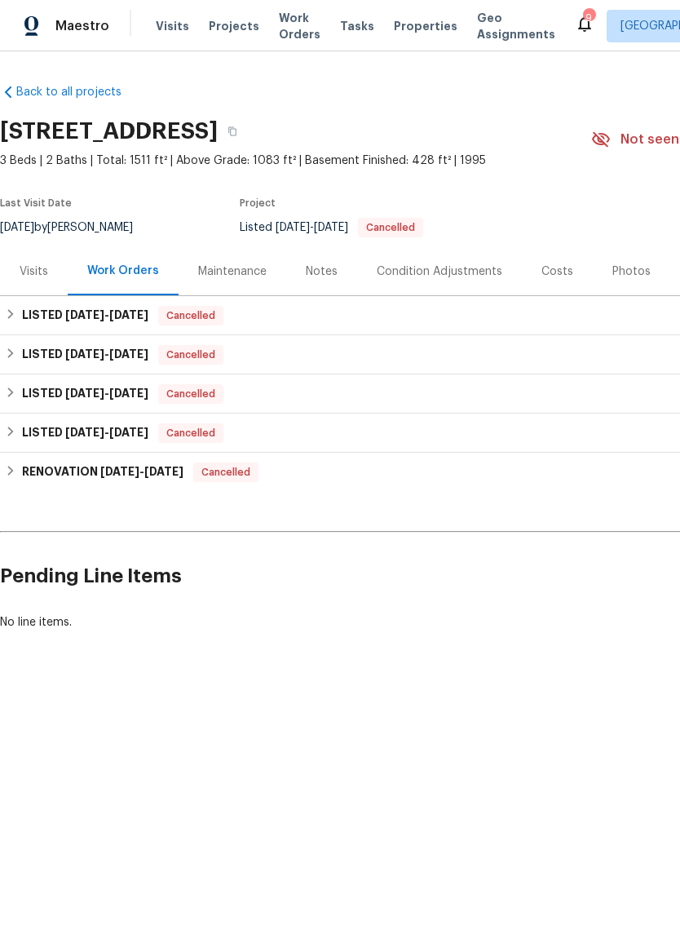
click at [255, 273] on div "Maintenance" at bounding box center [232, 272] width 69 height 16
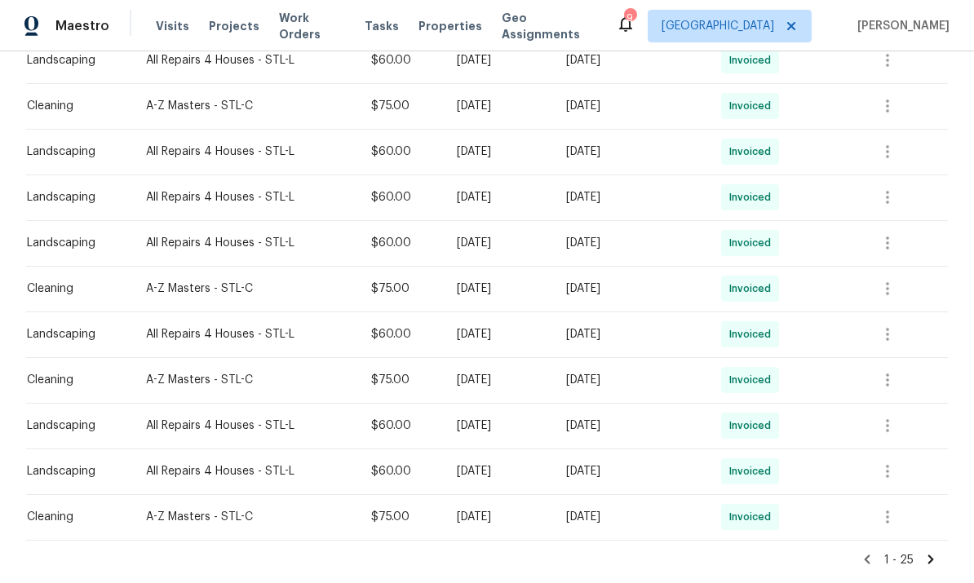
scroll to position [954, 0]
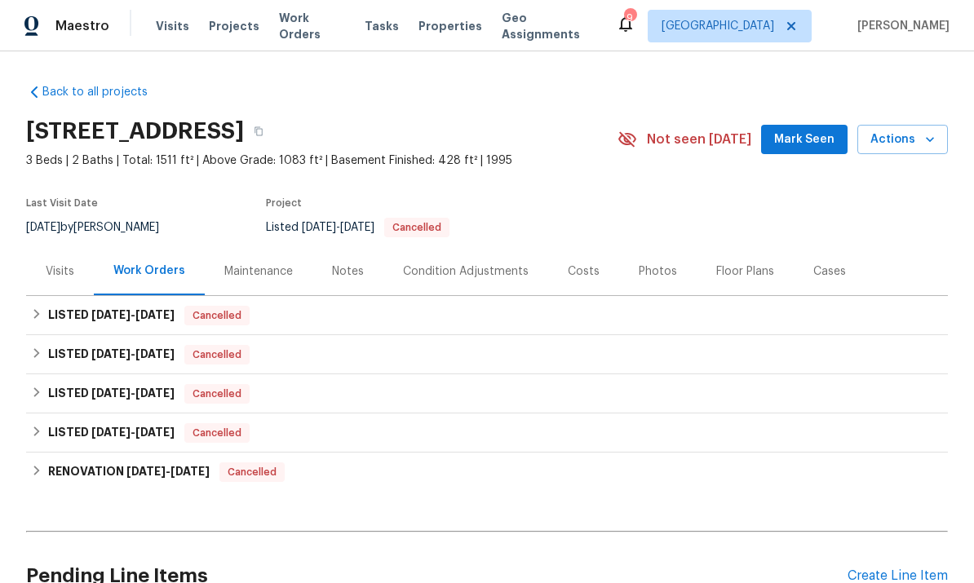
click at [428, 31] on span "Properties" at bounding box center [451, 26] width 64 height 16
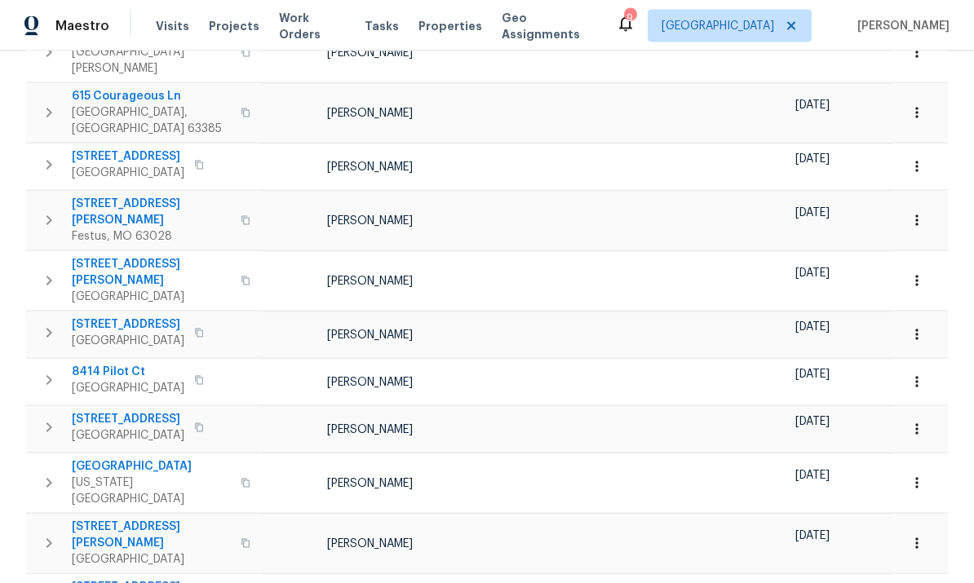
scroll to position [61, 0]
click at [126, 520] on span "614 Barton Ln" at bounding box center [151, 536] width 159 height 33
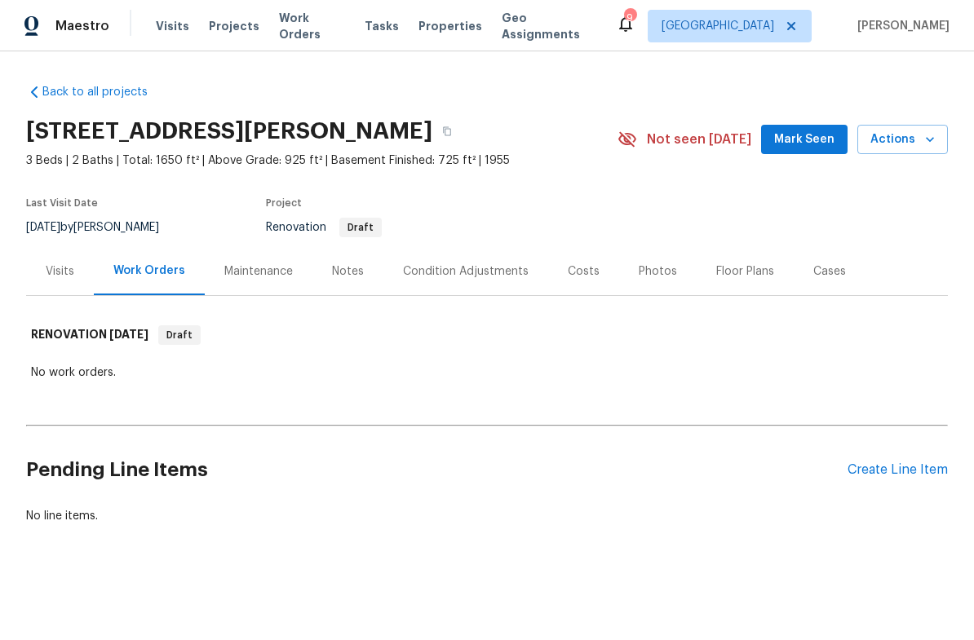
click at [432, 20] on span "Properties" at bounding box center [451, 26] width 64 height 16
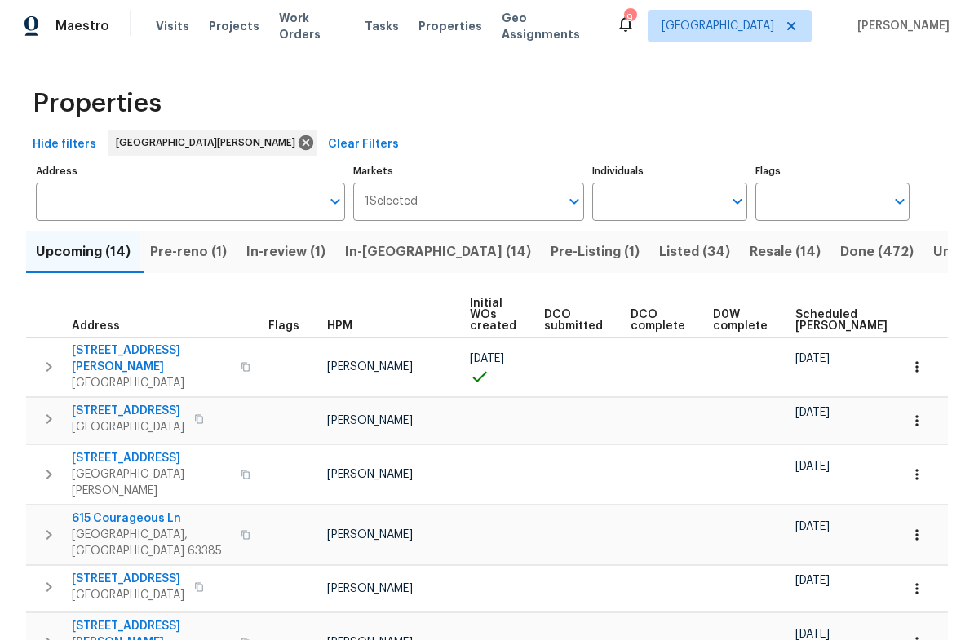
click at [659, 248] on span "Listed (34)" at bounding box center [694, 252] width 71 height 23
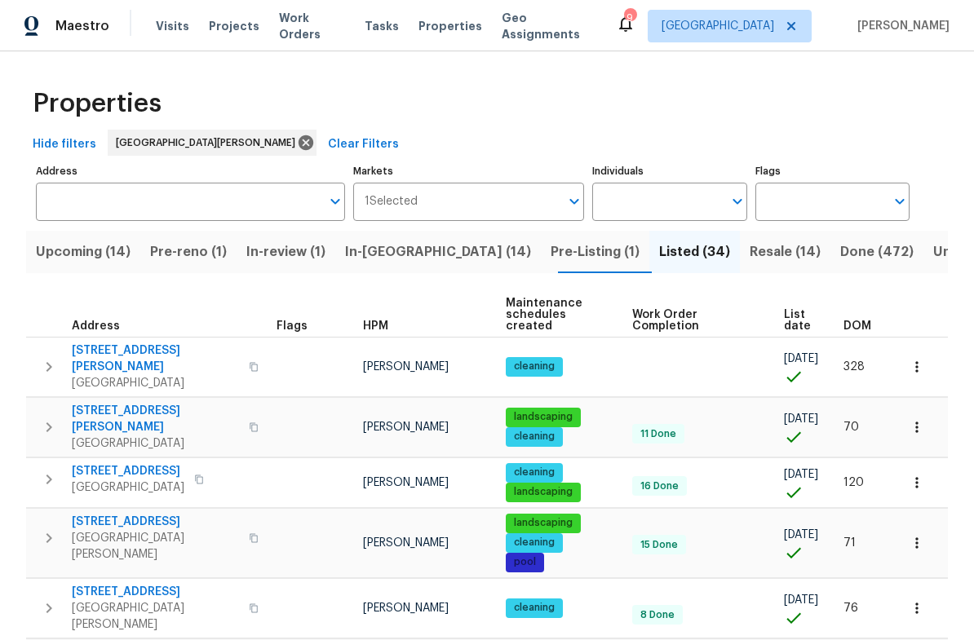
click at [130, 343] on span "708 Finch Ct" at bounding box center [155, 359] width 167 height 33
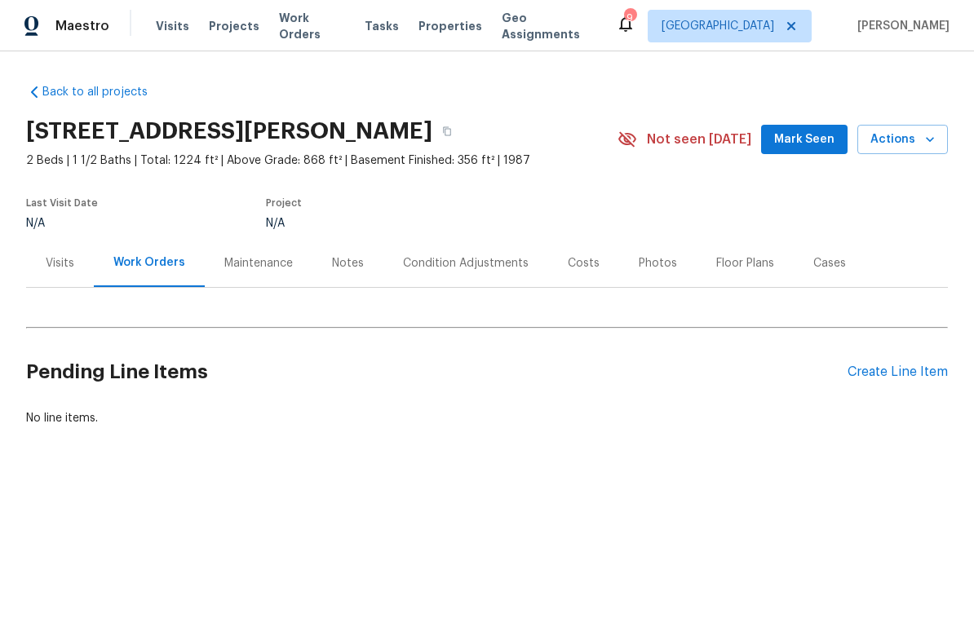
click at [432, 24] on span "Properties" at bounding box center [451, 26] width 64 height 16
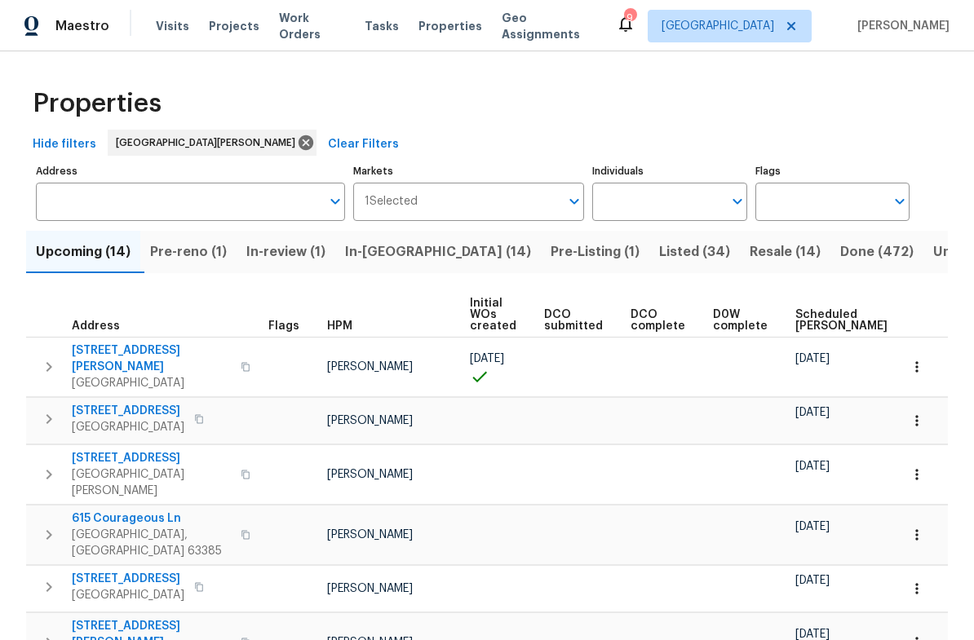
click at [649, 241] on button "Listed (34)" at bounding box center [694, 252] width 91 height 42
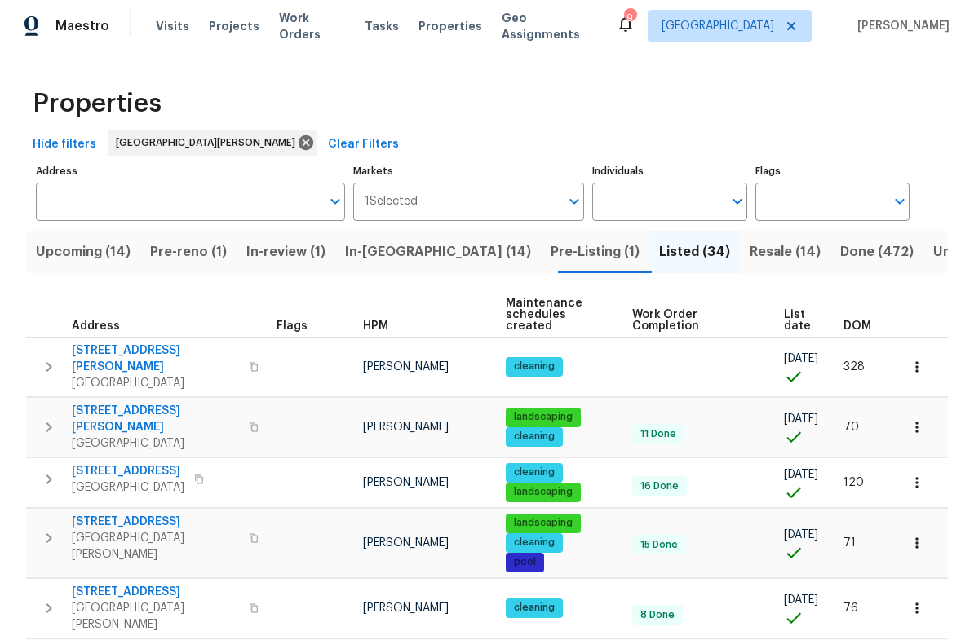
click at [840, 255] on span "Done (472)" at bounding box center [876, 252] width 73 height 23
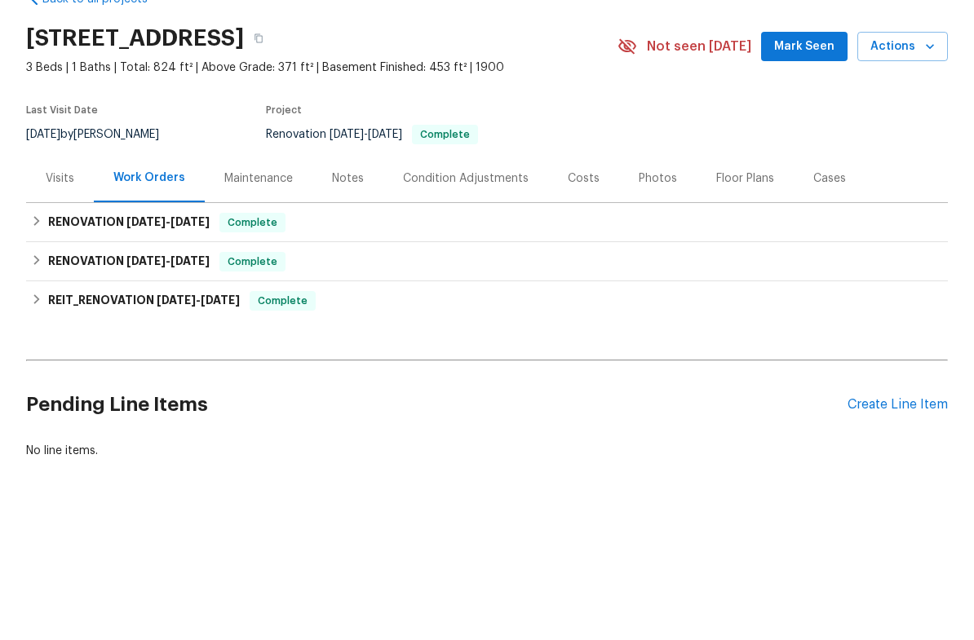
scroll to position [22, 0]
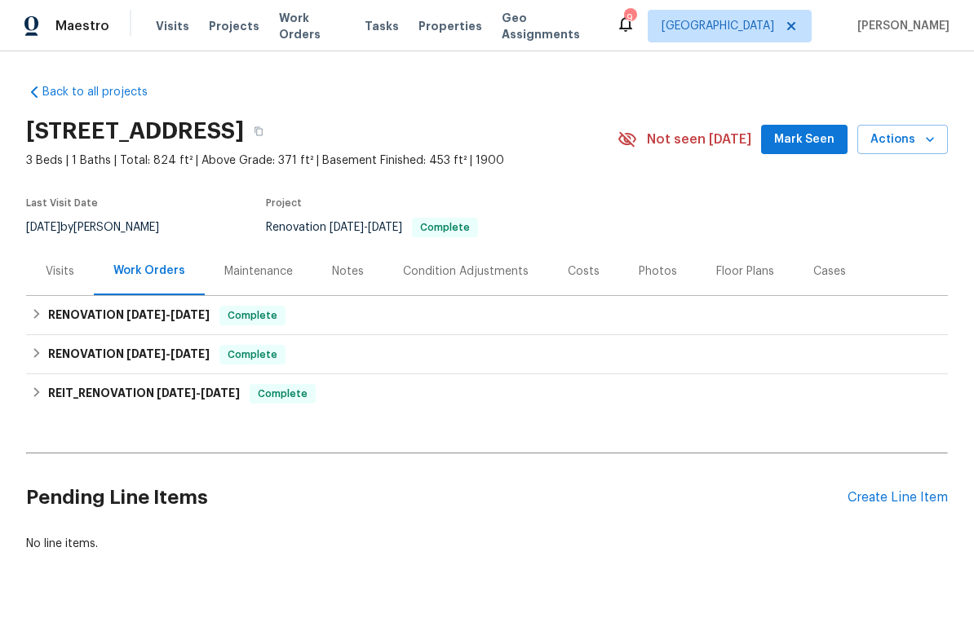
click at [309, 20] on span "Work Orders" at bounding box center [312, 26] width 66 height 33
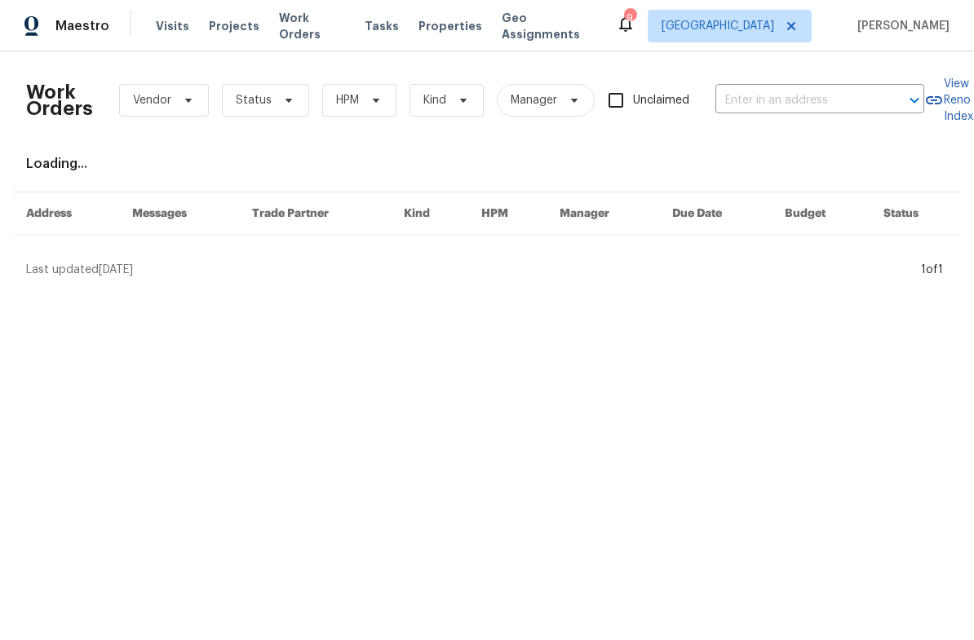
click at [179, 193] on th "Messages" at bounding box center [179, 214] width 120 height 43
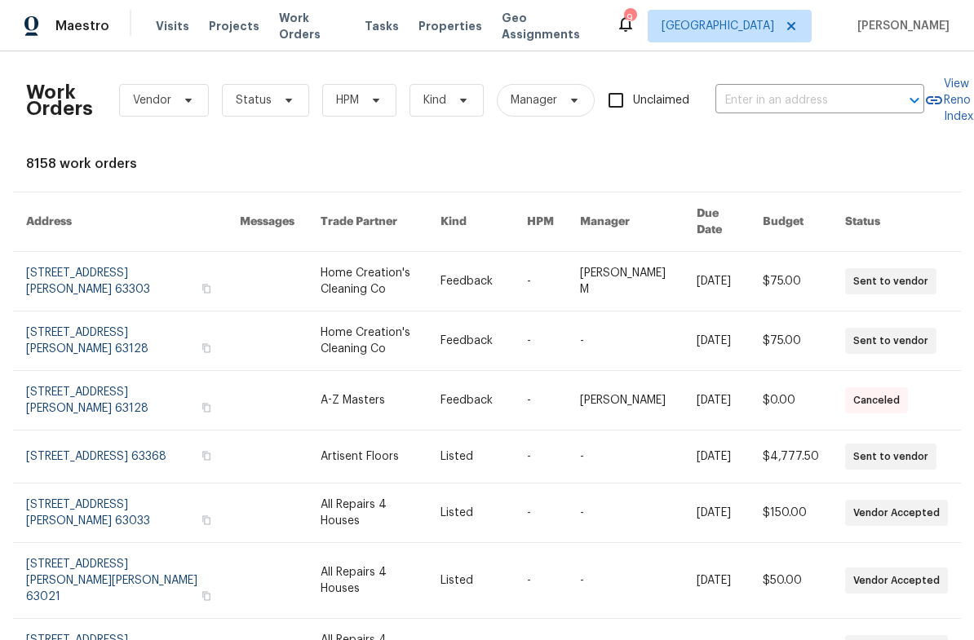
scroll to position [0, 1]
click at [446, 29] on span "Properties" at bounding box center [451, 26] width 64 height 16
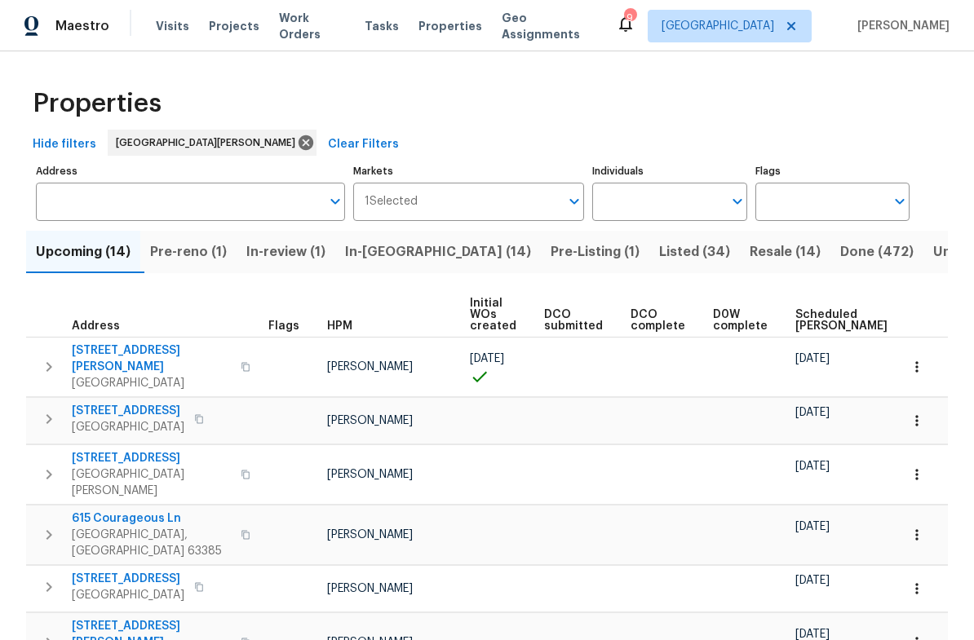
click at [295, 20] on span "Work Orders" at bounding box center [312, 26] width 66 height 33
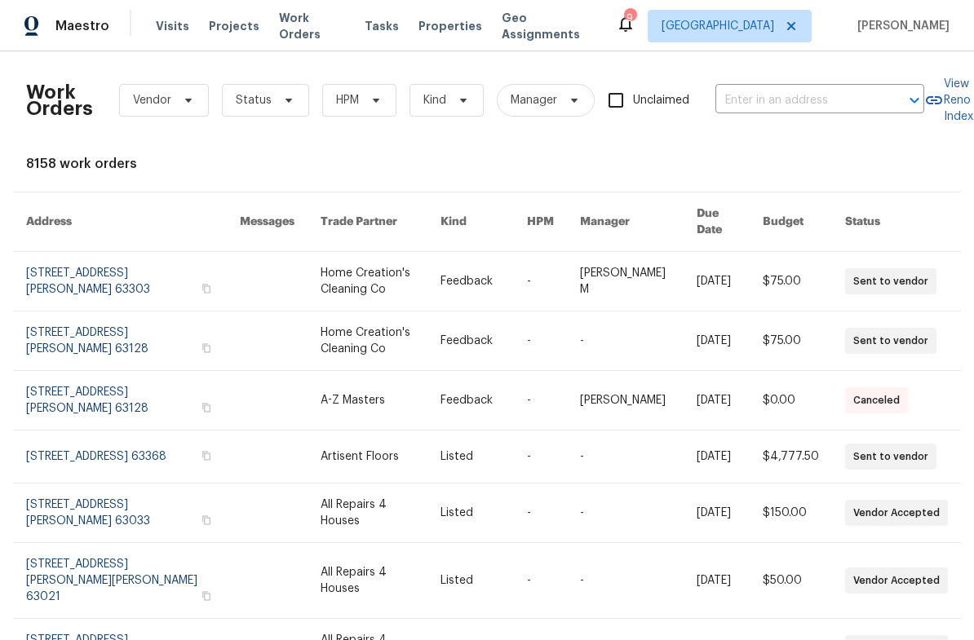
click at [429, 20] on span "Properties" at bounding box center [451, 26] width 64 height 16
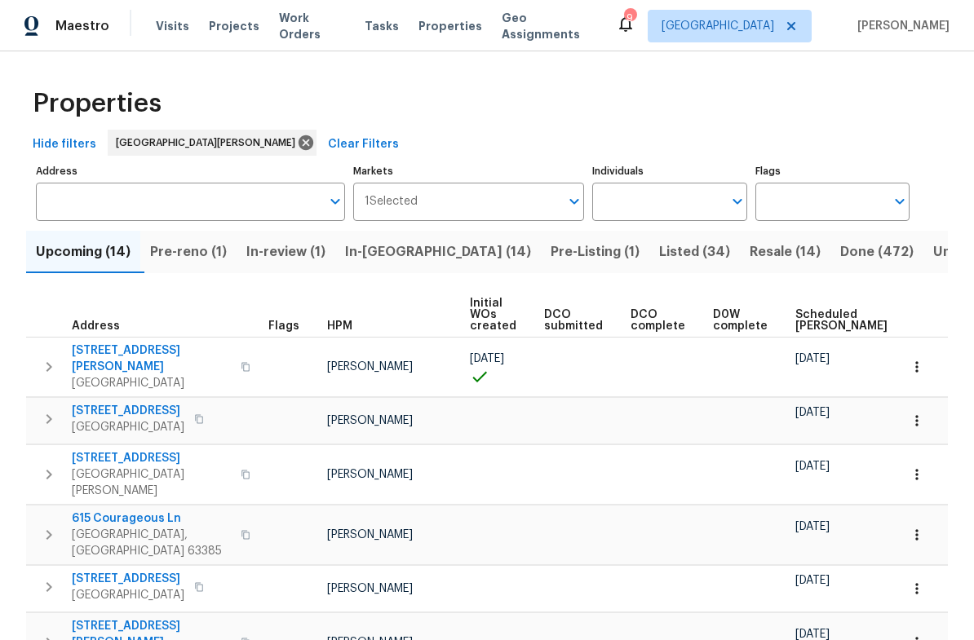
click at [188, 241] on span "Pre-reno (1)" at bounding box center [188, 252] width 77 height 23
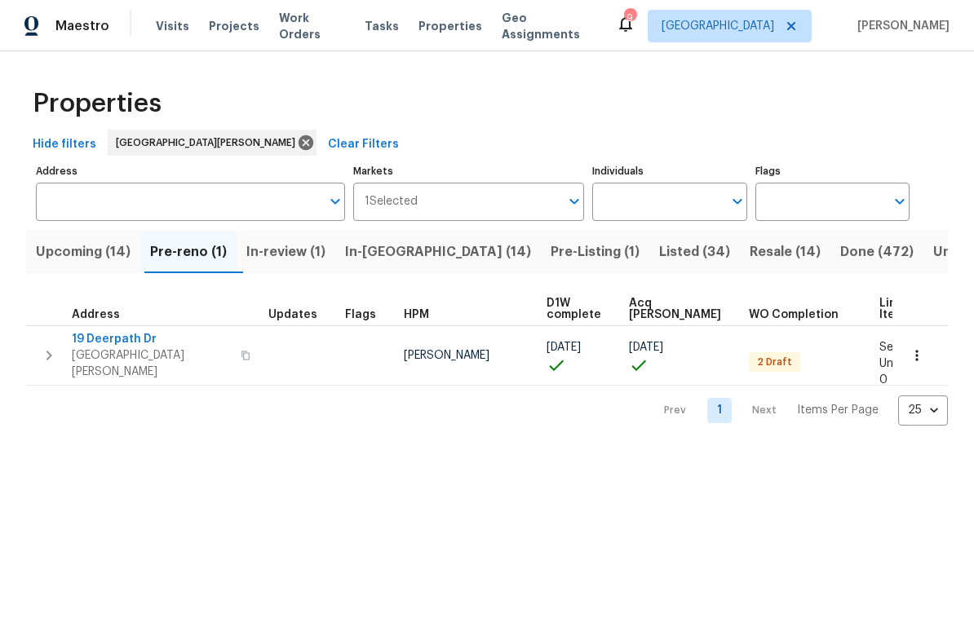
click at [160, 345] on span "19 Deerpath Dr" at bounding box center [151, 339] width 159 height 16
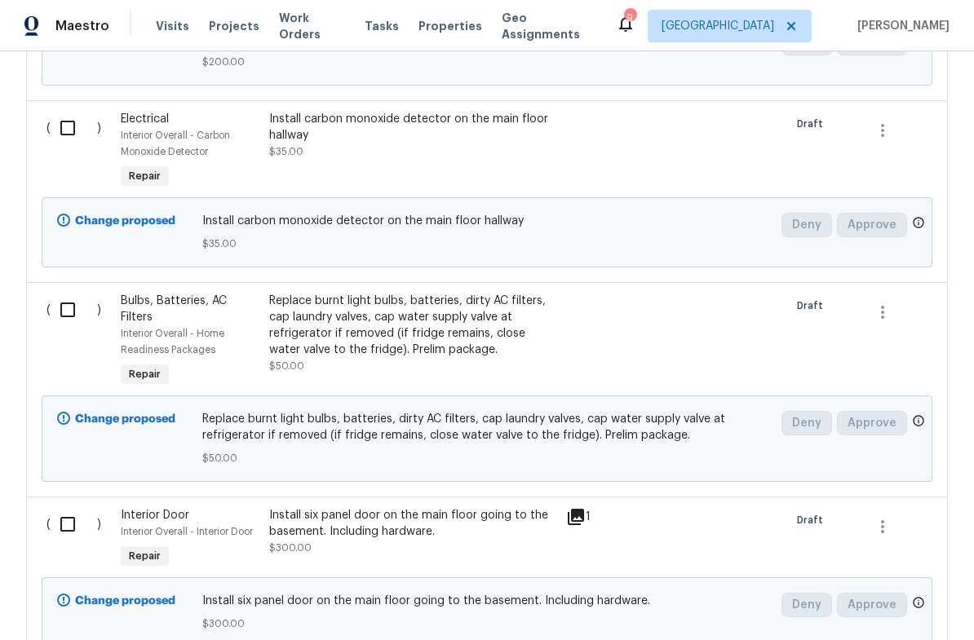
scroll to position [2197, 0]
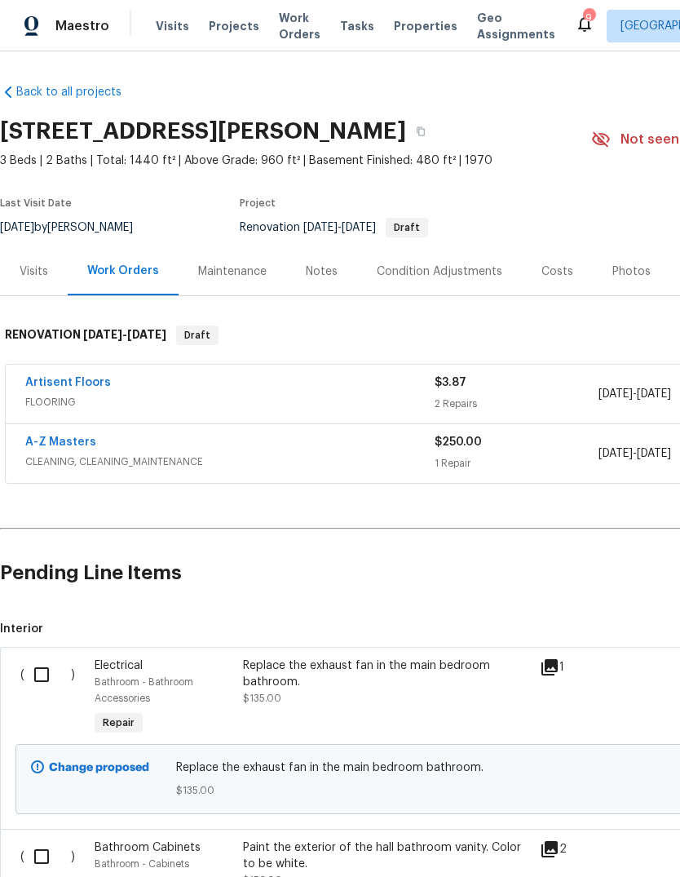
click at [415, 33] on span "Properties" at bounding box center [426, 26] width 64 height 16
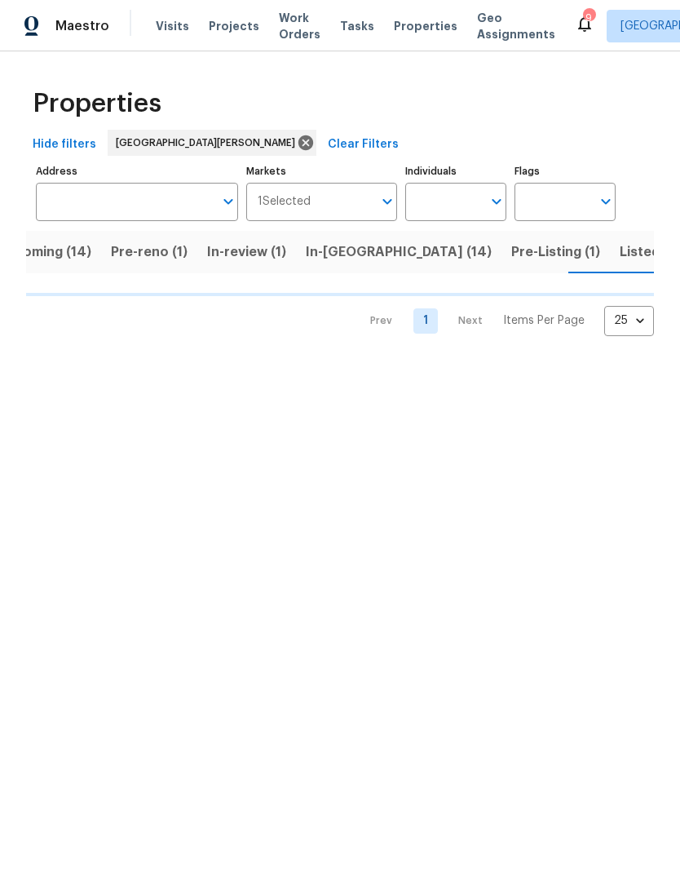
scroll to position [0, 40]
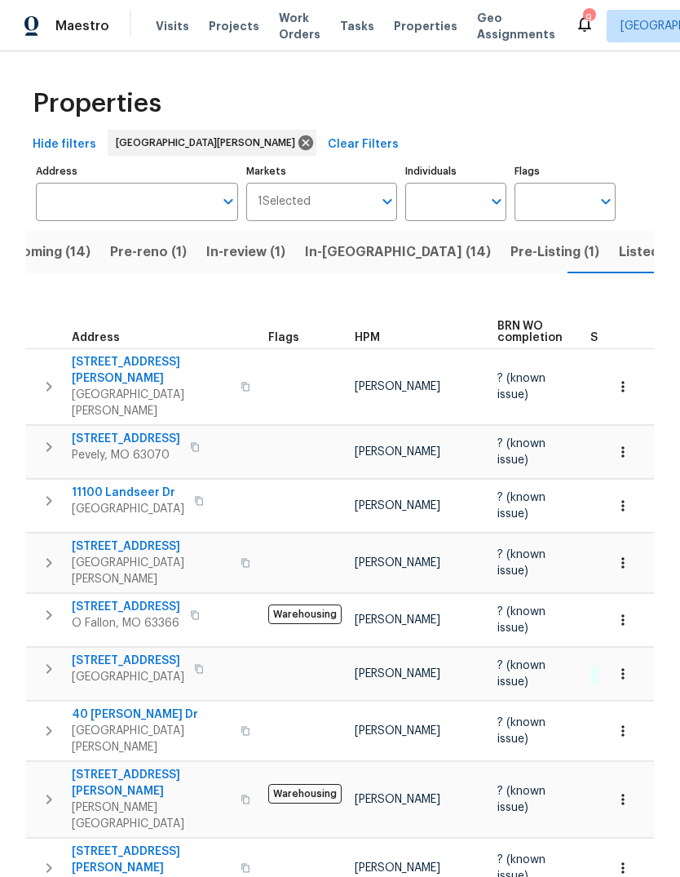
click at [511, 254] on span "Pre-Listing (1)" at bounding box center [555, 252] width 89 height 23
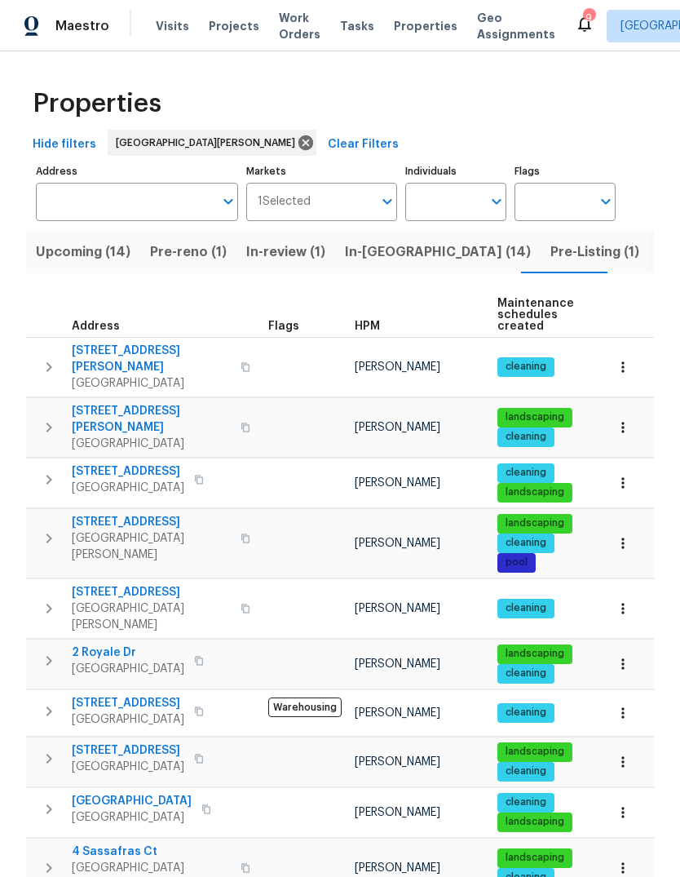
click at [378, 330] on span "HPM" at bounding box center [367, 326] width 25 height 11
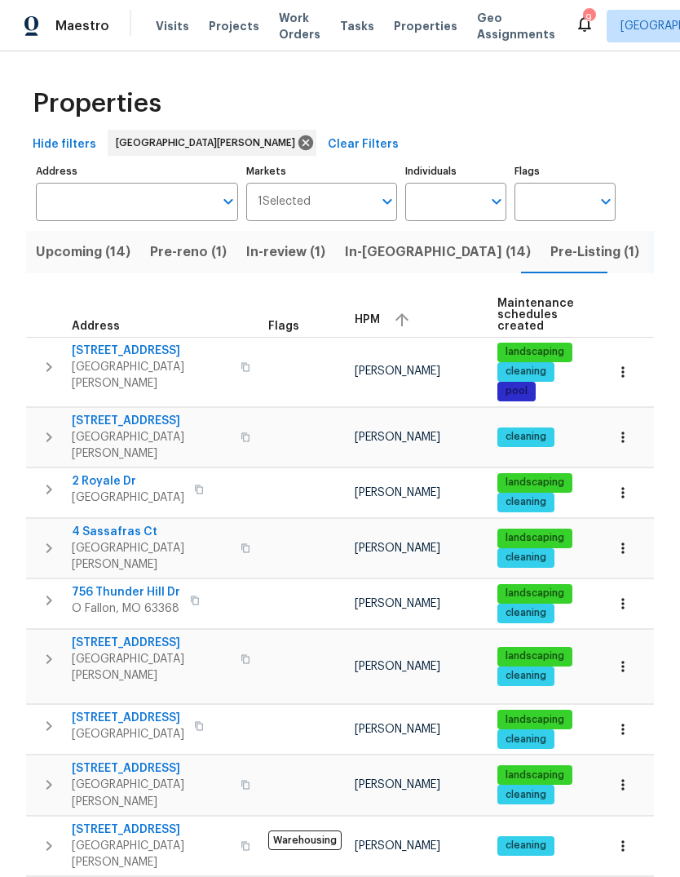
click at [390, 318] on button "button" at bounding box center [402, 320] width 24 height 24
